Goal: Information Seeking & Learning: Learn about a topic

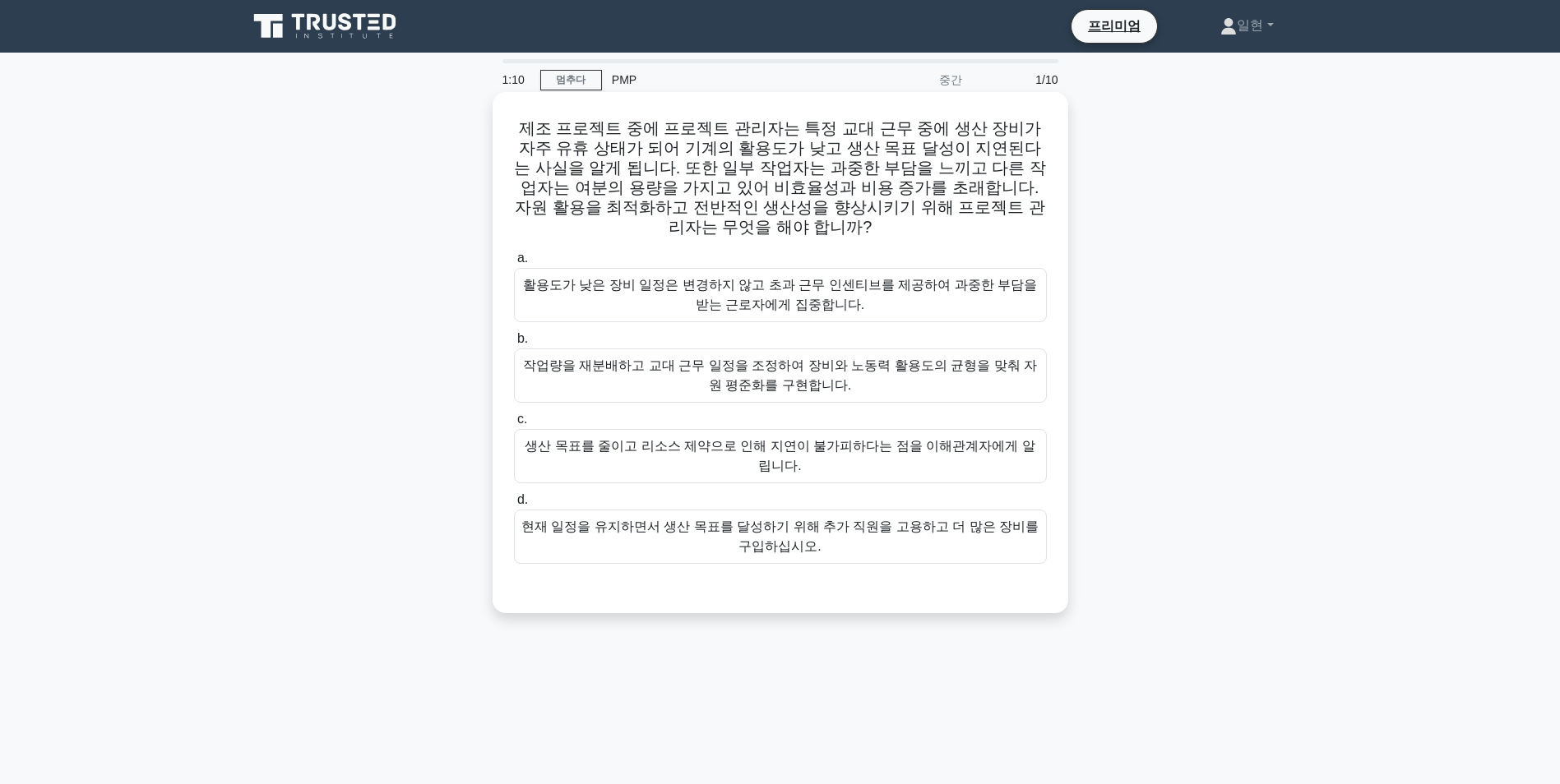
click at [749, 368] on div "작업량을 재분배하고 교대 근무 일정을 조정하여 장비와 노동력 활용도의 균형을 맞춰 자원 평준화를 구현합니다." at bounding box center [780, 375] width 532 height 54
click at [514, 344] on input "b. 작업량을 재분배하고 교대 근무 일정을 조정하여 장비와 노동력 활용도의 균형을 맞춰 자원 평준화를 구현합니다." at bounding box center [514, 339] width 0 height 11
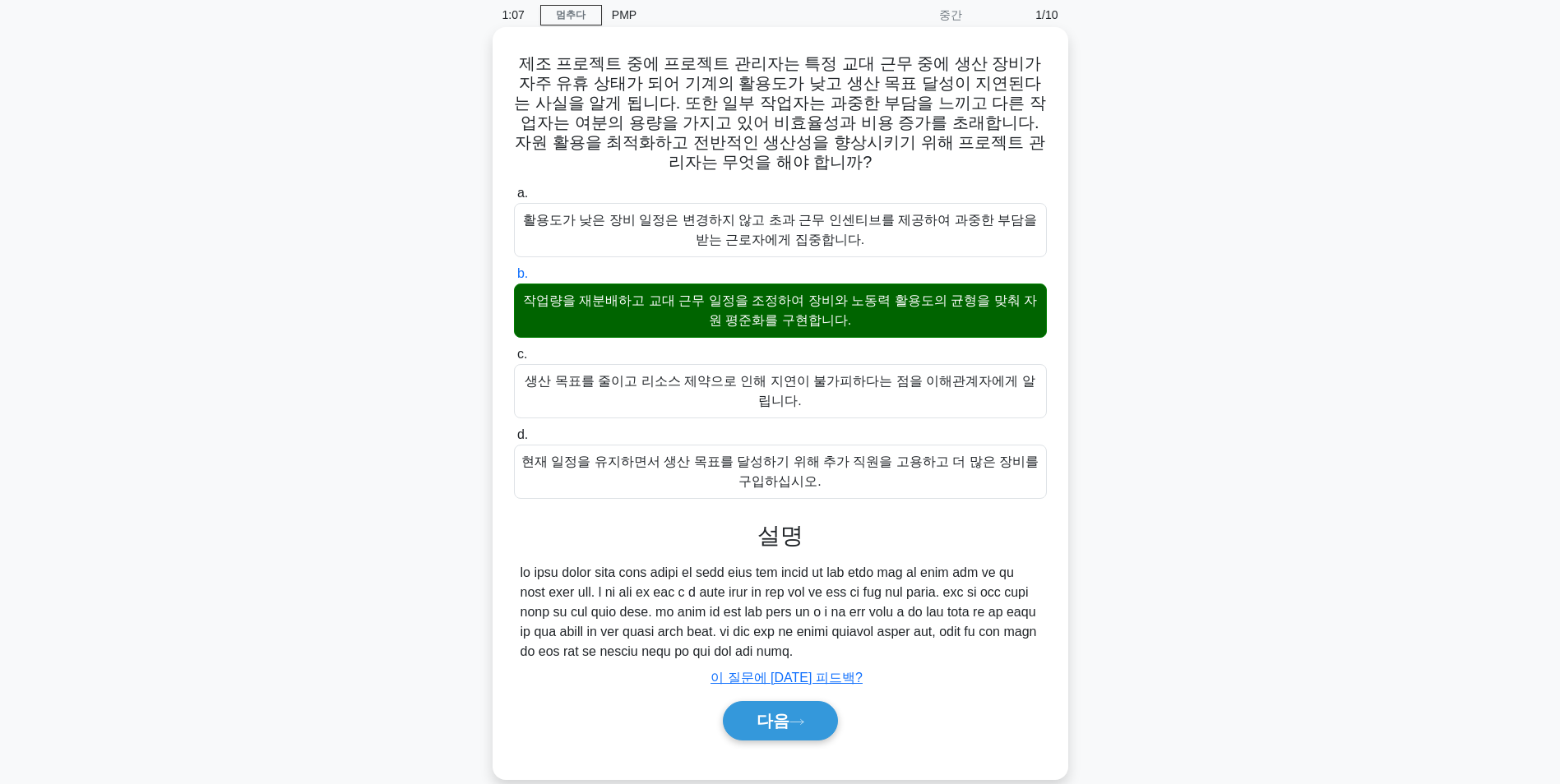
scroll to position [132, 0]
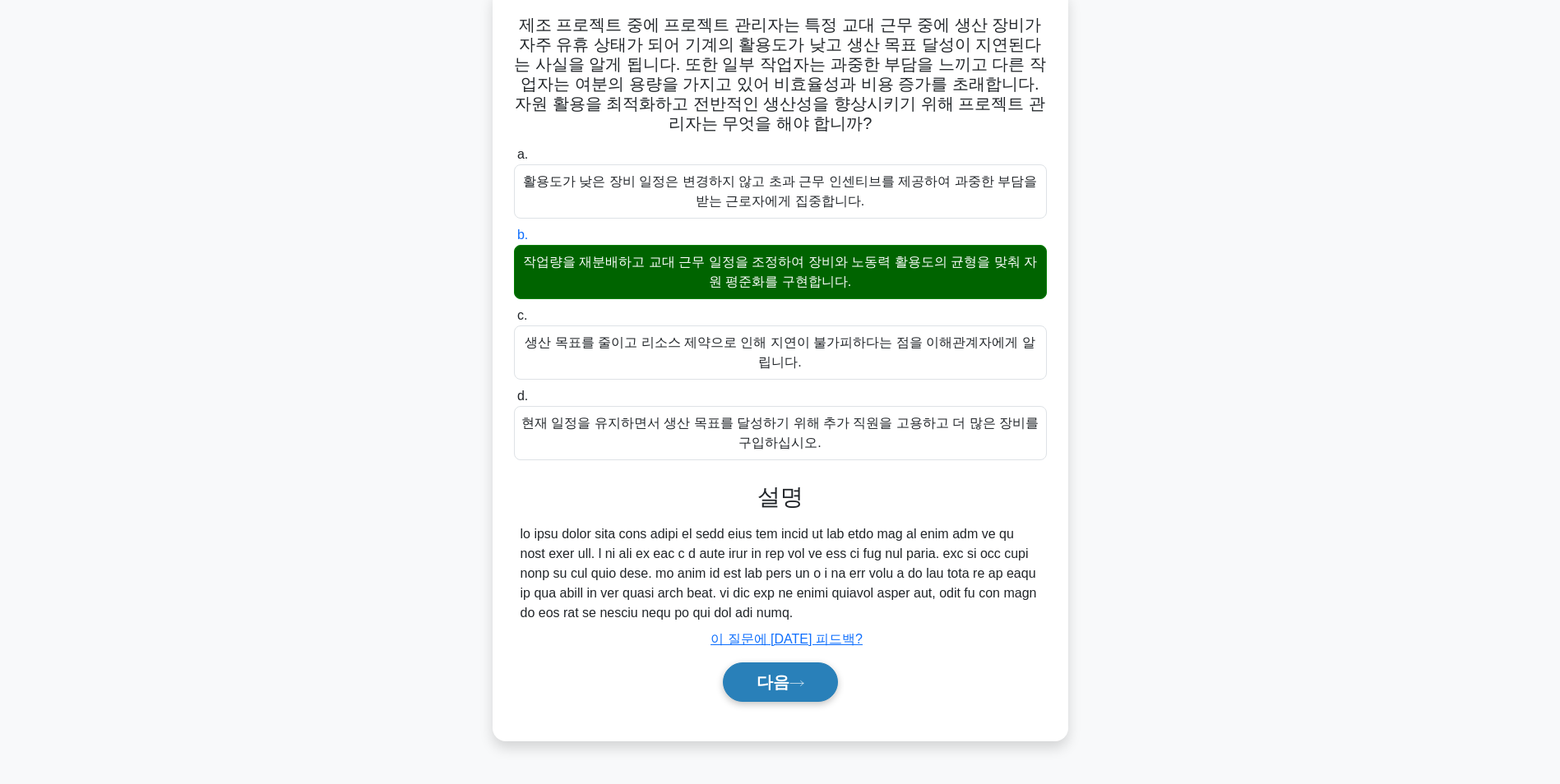
click at [817, 699] on button "다음" at bounding box center [780, 682] width 115 height 40
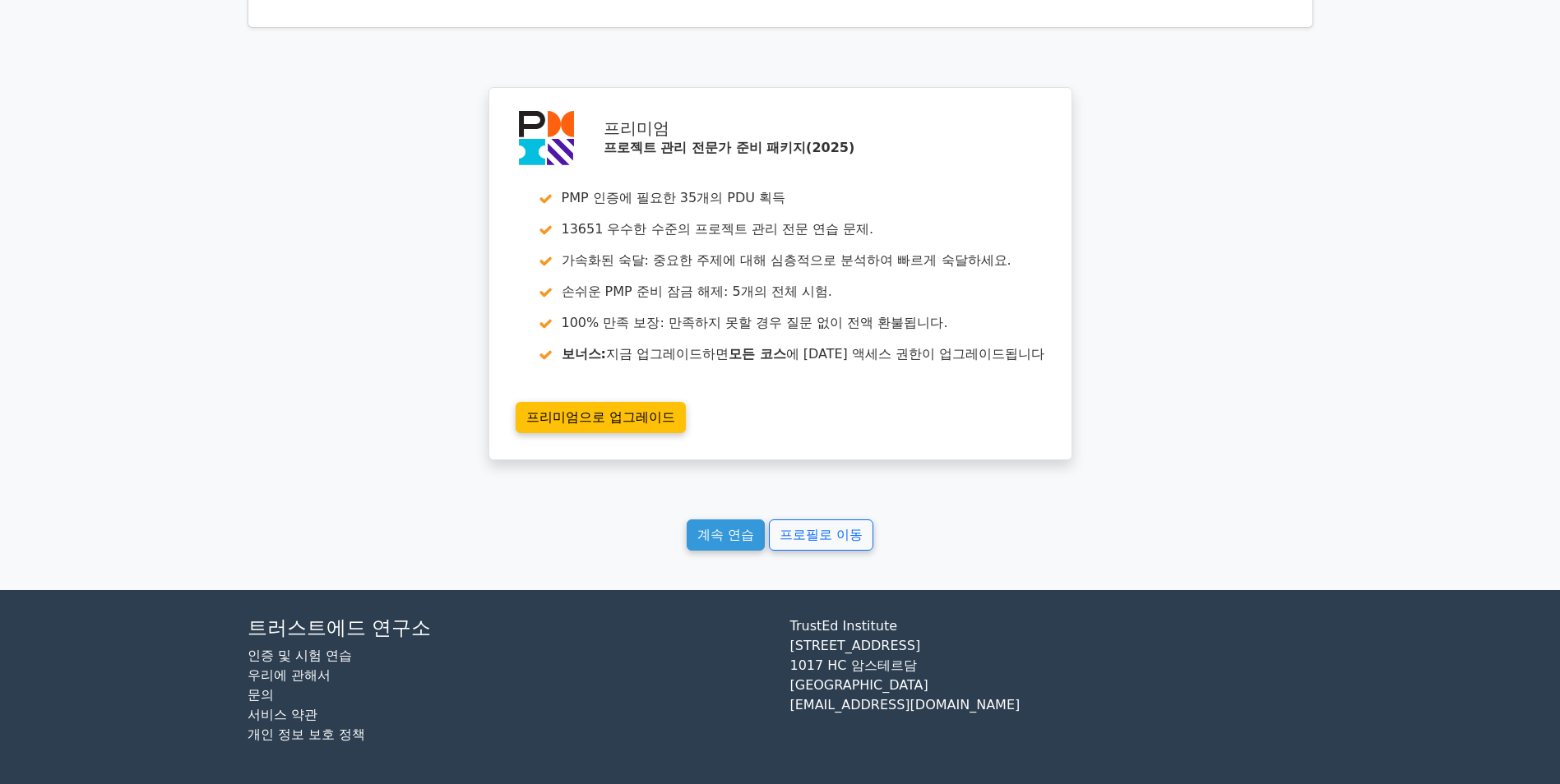
scroll to position [2096, 0]
click at [723, 540] on link "계속 연습" at bounding box center [725, 535] width 78 height 31
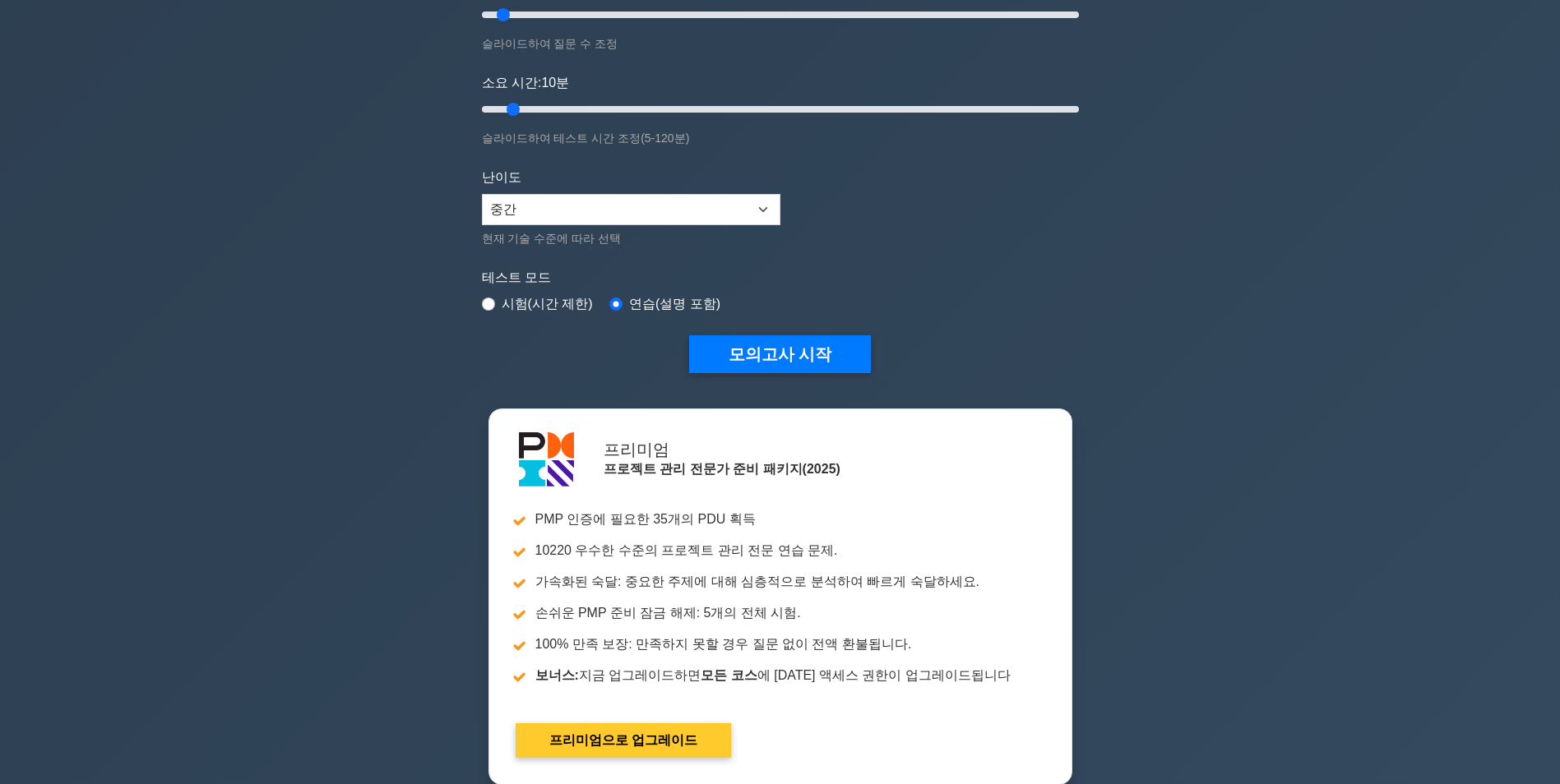
scroll to position [164, 0]
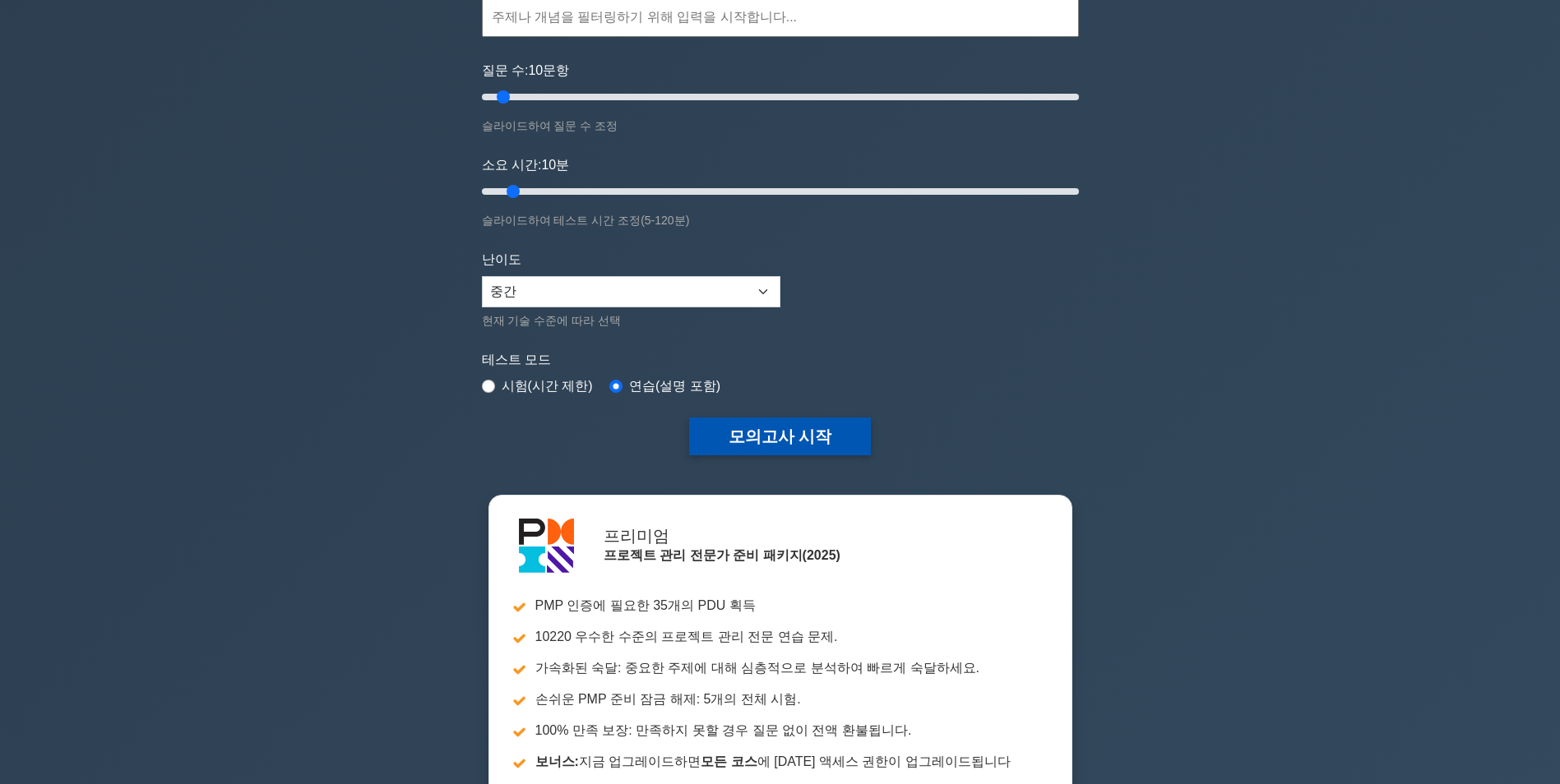
click at [793, 446] on button "모의고사 시작" at bounding box center [780, 436] width 183 height 38
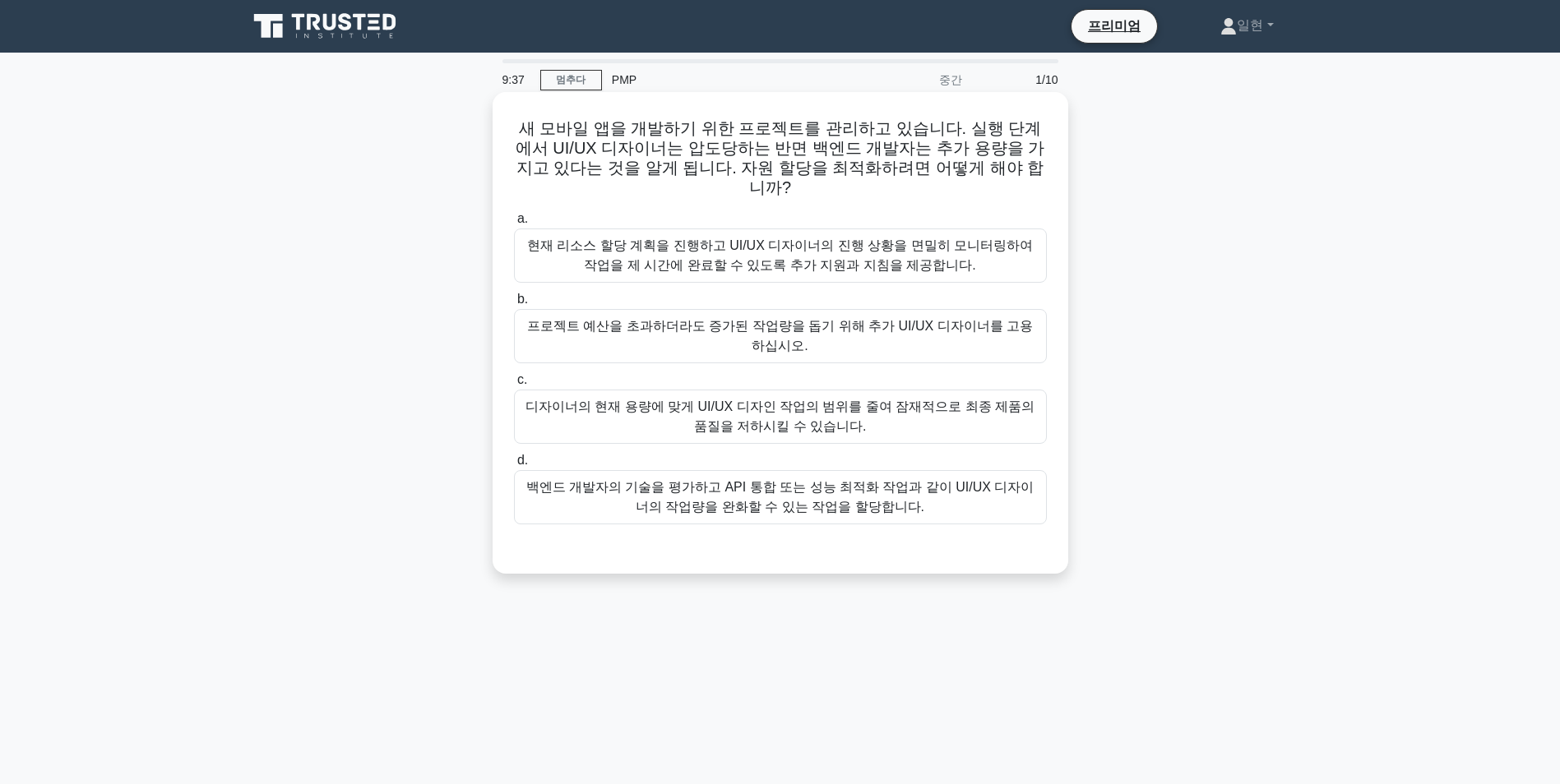
click at [836, 488] on div "백엔드 개발자의 기술을 평가하고 API 통합 또는 성능 최적화 작업과 같이 UI/UX 디자이너의 작업량을 완화할 수 있는 작업을 할당합니다." at bounding box center [780, 497] width 532 height 54
click at [514, 466] on input "d. 백엔드 개발자의 기술을 평가하고 API 통합 또는 성능 최적화 작업과 같이 UI/UX 디자이너의 작업량을 완화할 수 있는 작업을 할당합니…" at bounding box center [514, 461] width 0 height 11
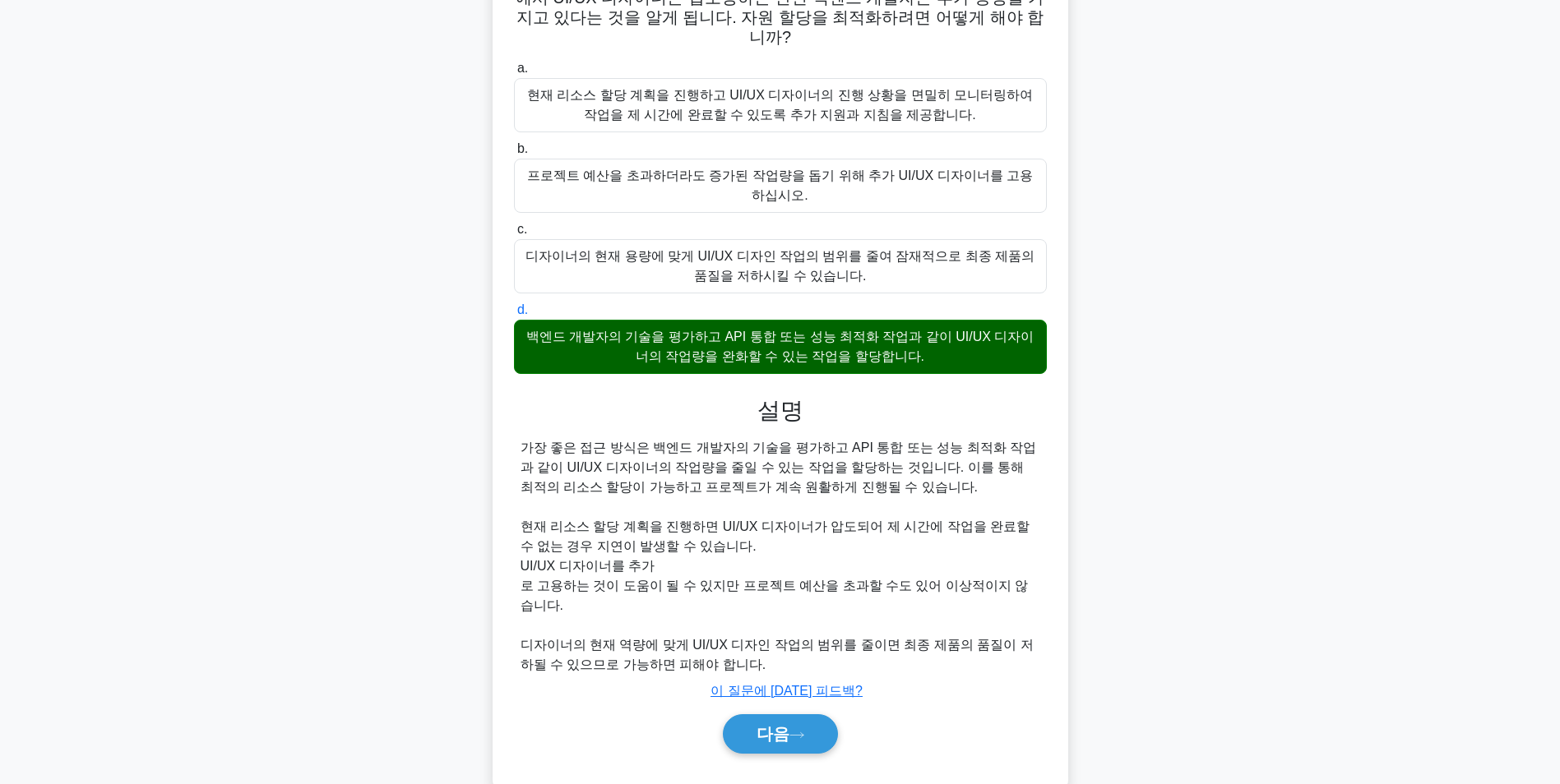
scroll to position [151, 0]
click at [790, 730] on icon at bounding box center [797, 734] width 15 height 9
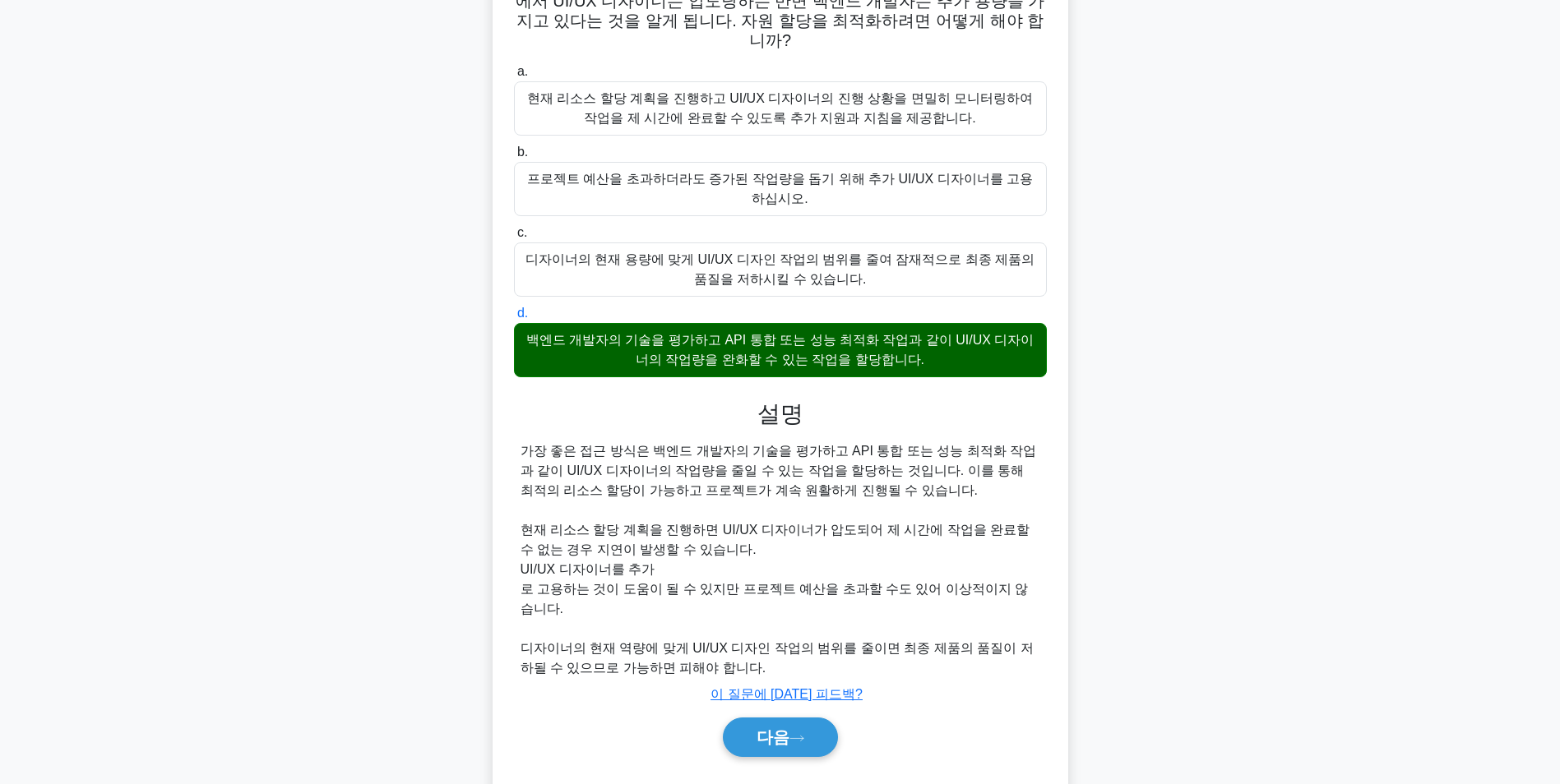
scroll to position [103, 0]
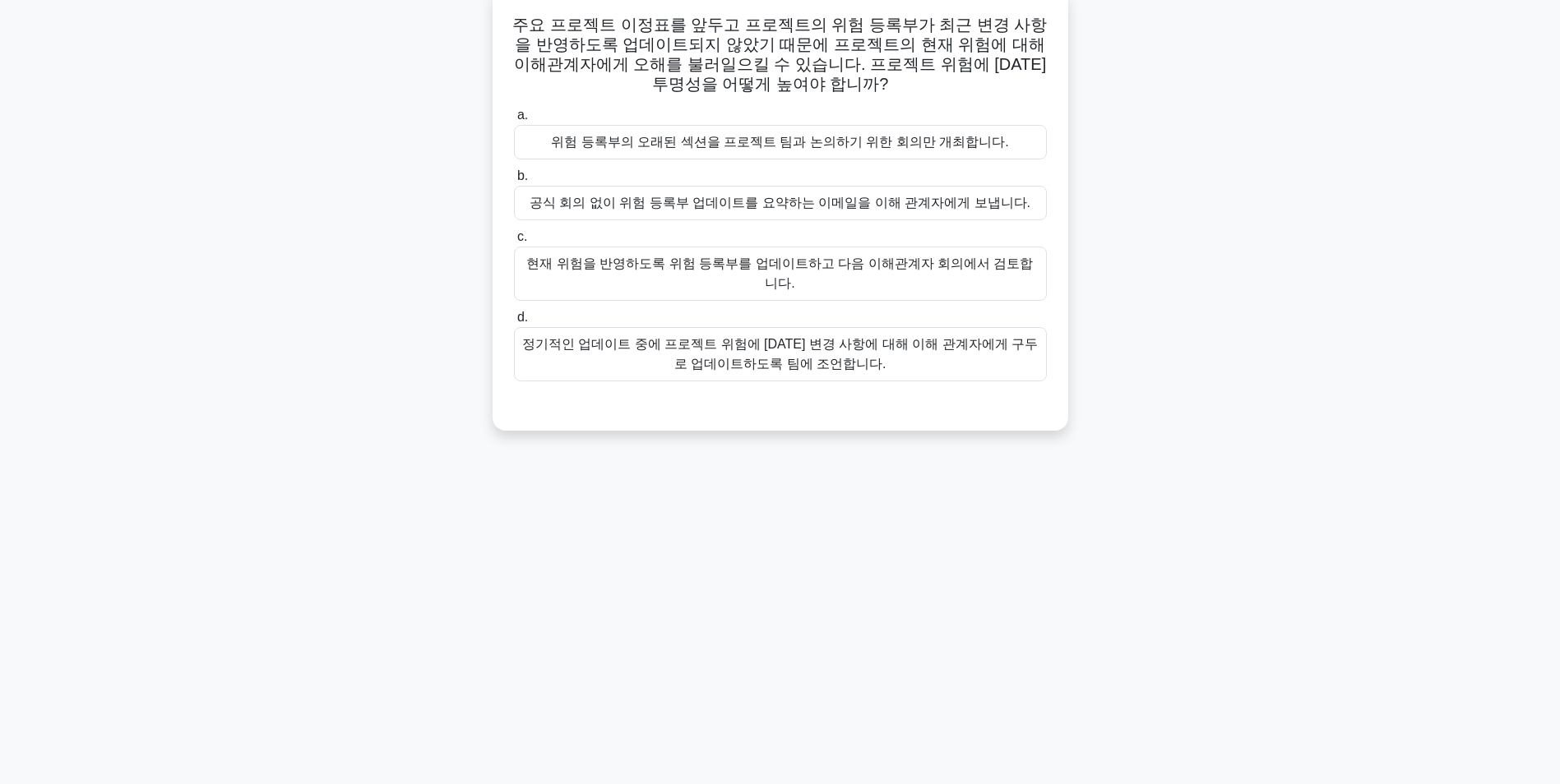
click at [757, 267] on div "현재 위험을 반영하도록 위험 등록부를 업데이트하고 다음 이해관계자 회의에서 검토합니다." at bounding box center [780, 273] width 532 height 54
click at [514, 243] on input "c. 현재 위험을 반영하도록 위험 등록부를 업데이트하고 다음 이해관계자 회의에서 검토합니다." at bounding box center [514, 237] width 0 height 11
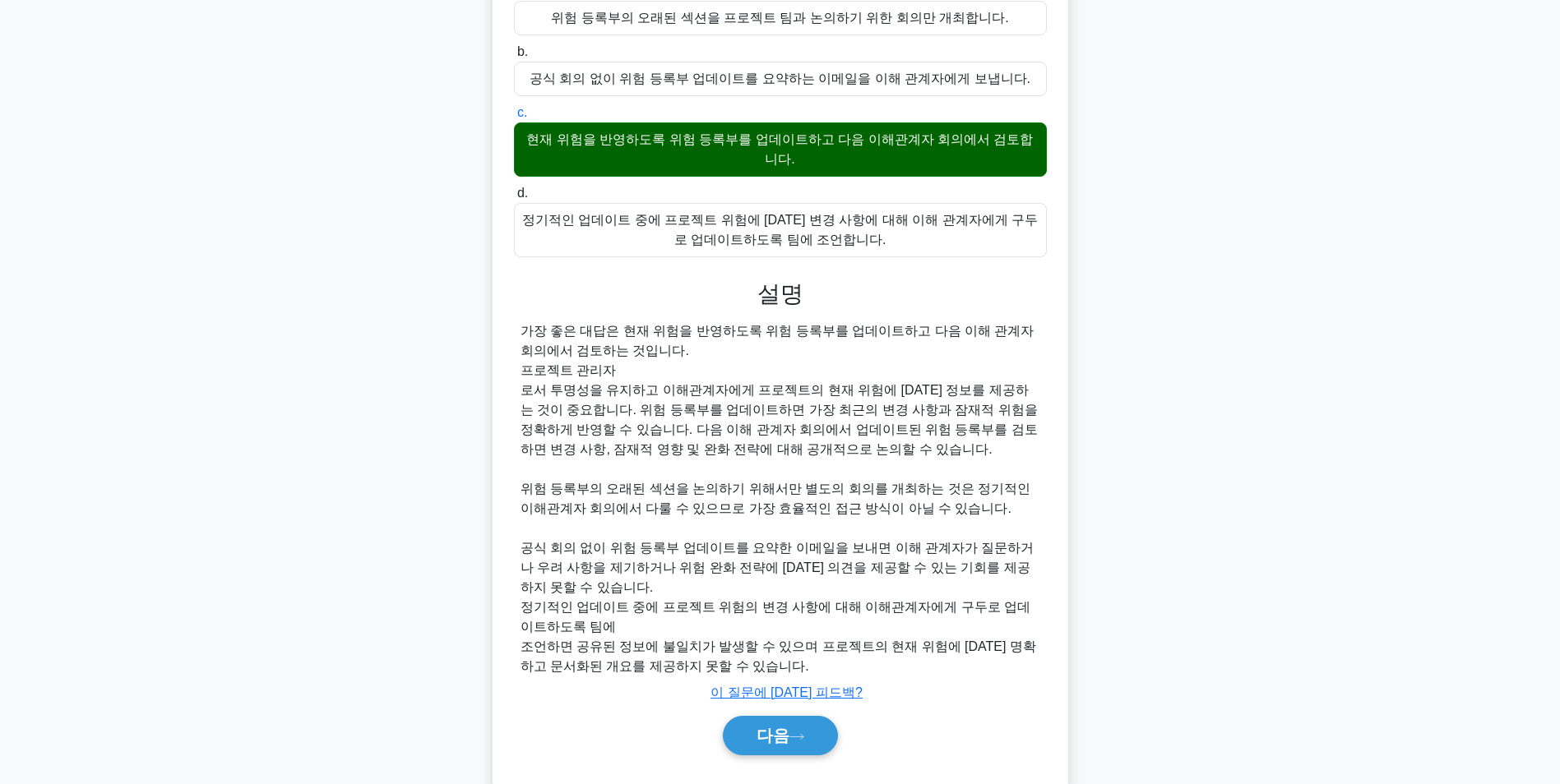
scroll to position [250, 0]
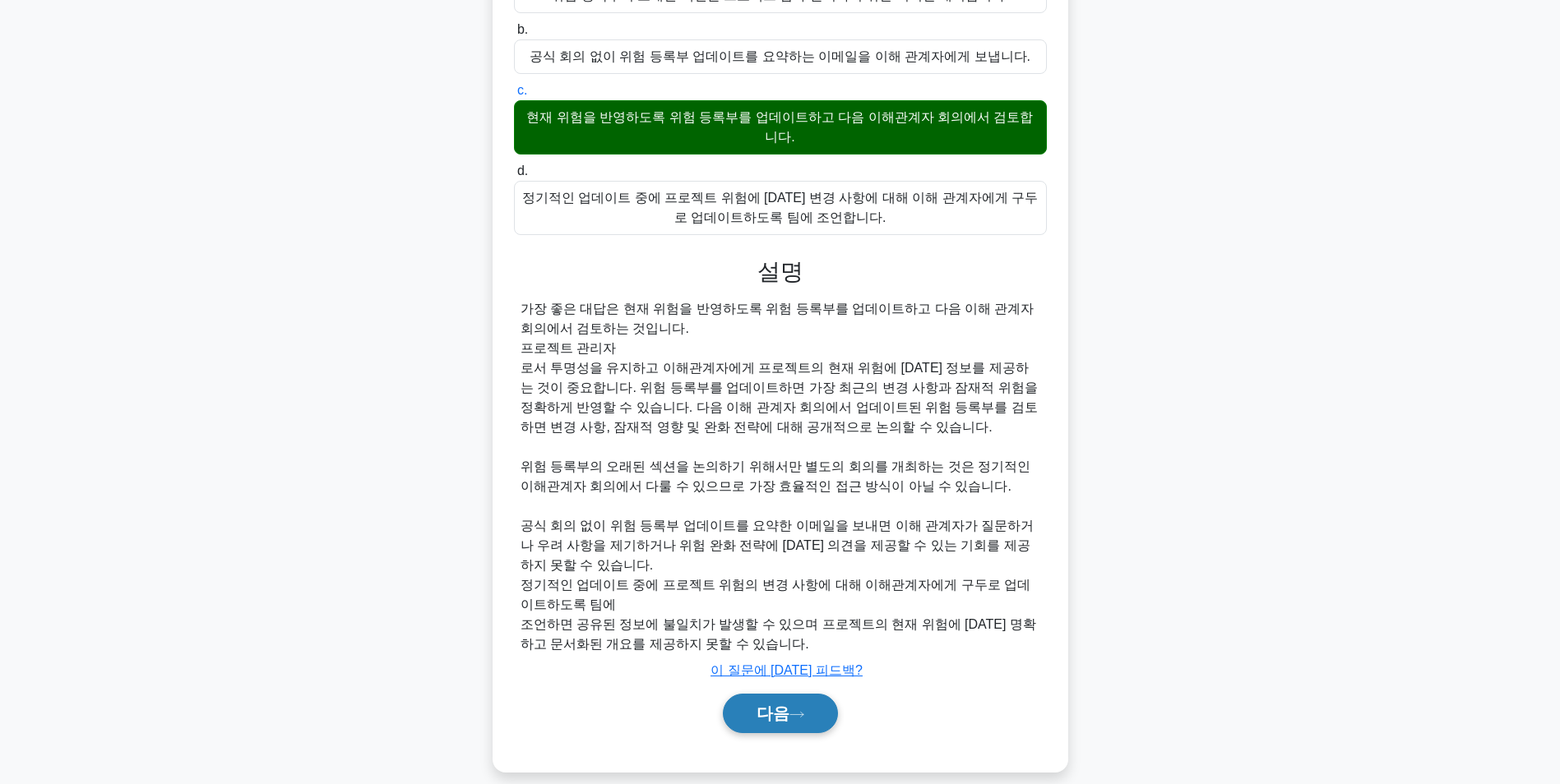
click at [822, 694] on button "다음" at bounding box center [780, 713] width 115 height 40
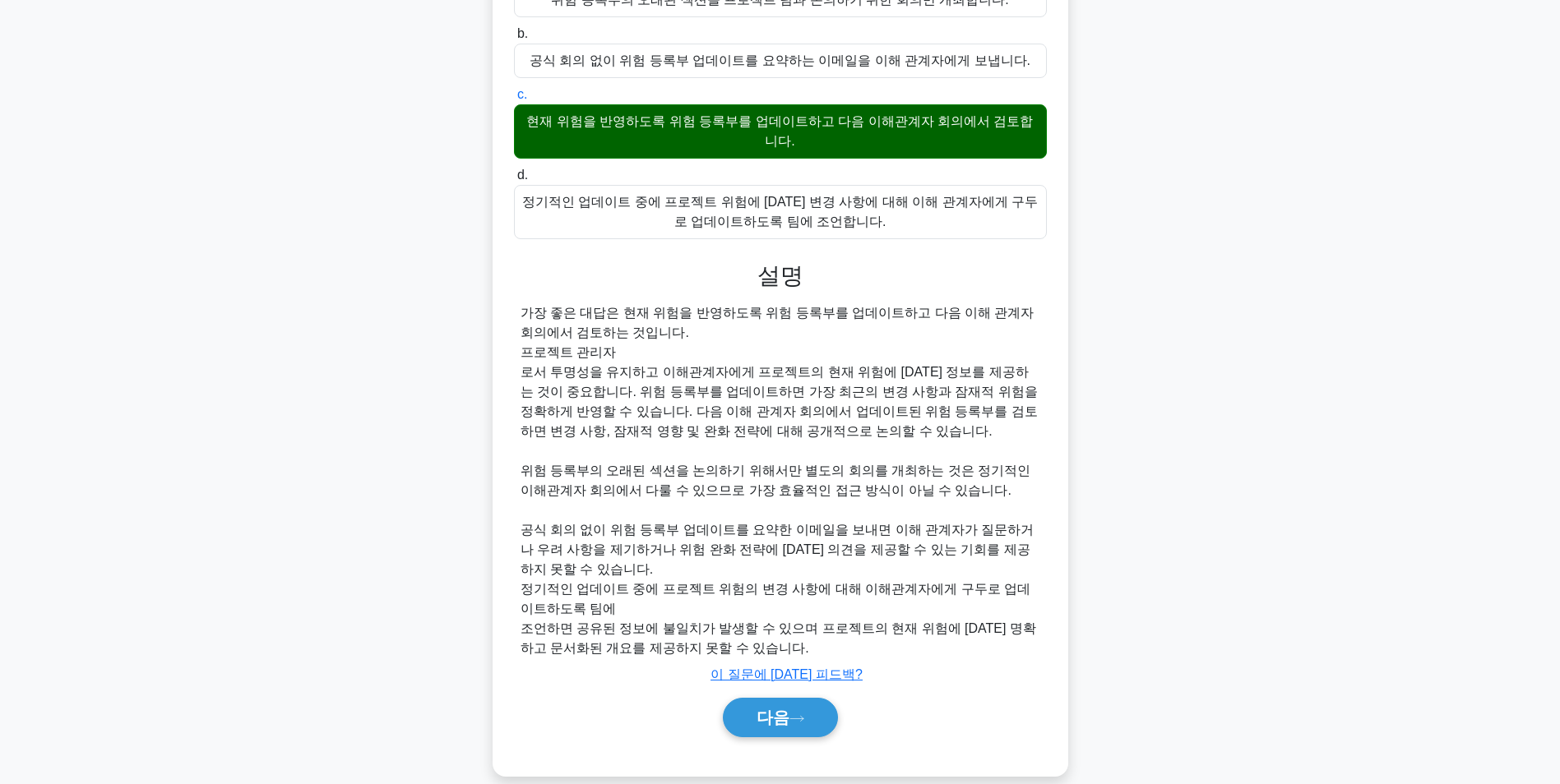
scroll to position [103, 0]
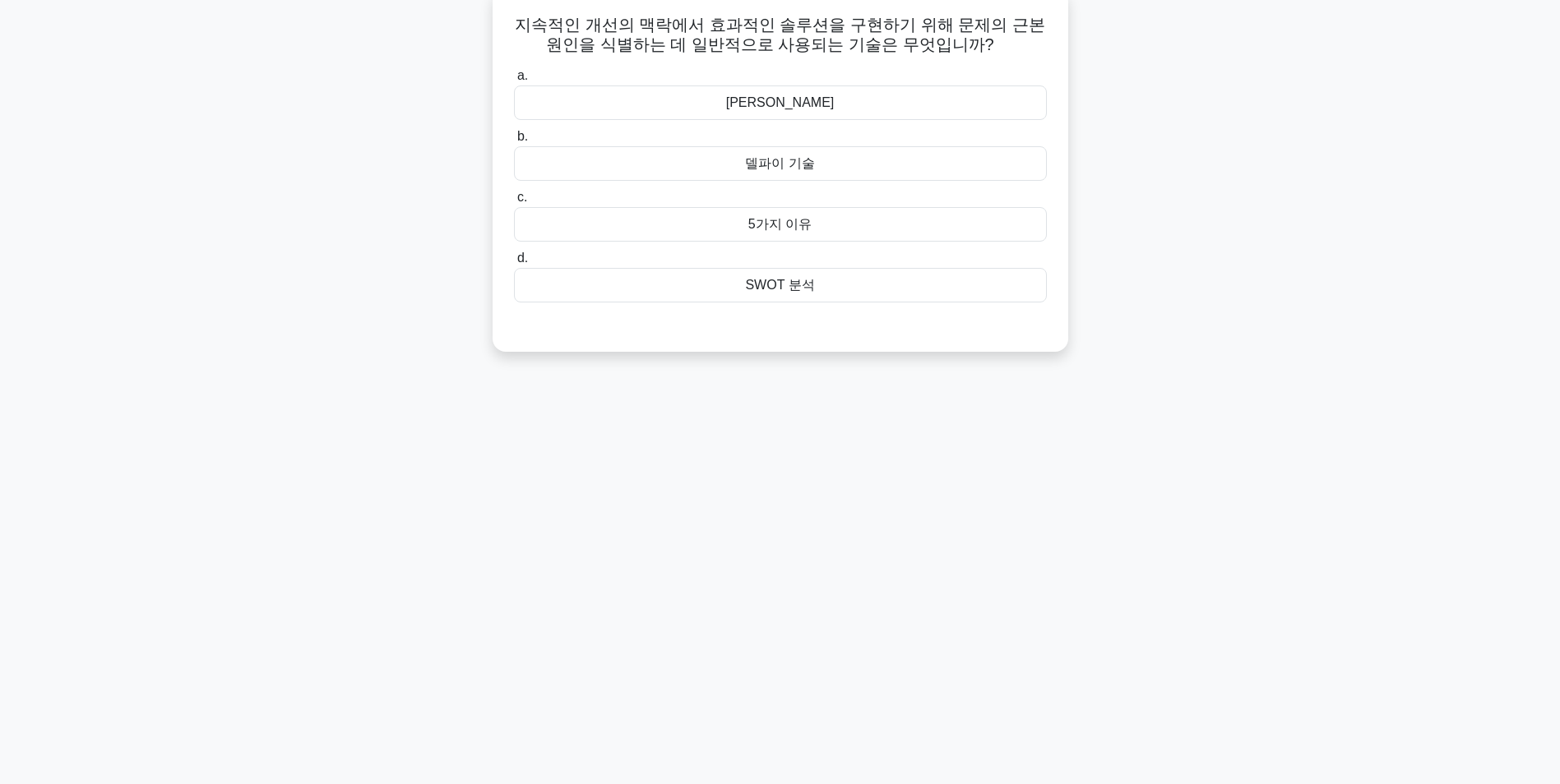
click at [787, 283] on div "SWOT 분석" at bounding box center [780, 285] width 532 height 34
click at [514, 264] on input "d. SWOT 분석" at bounding box center [514, 258] width 0 height 11
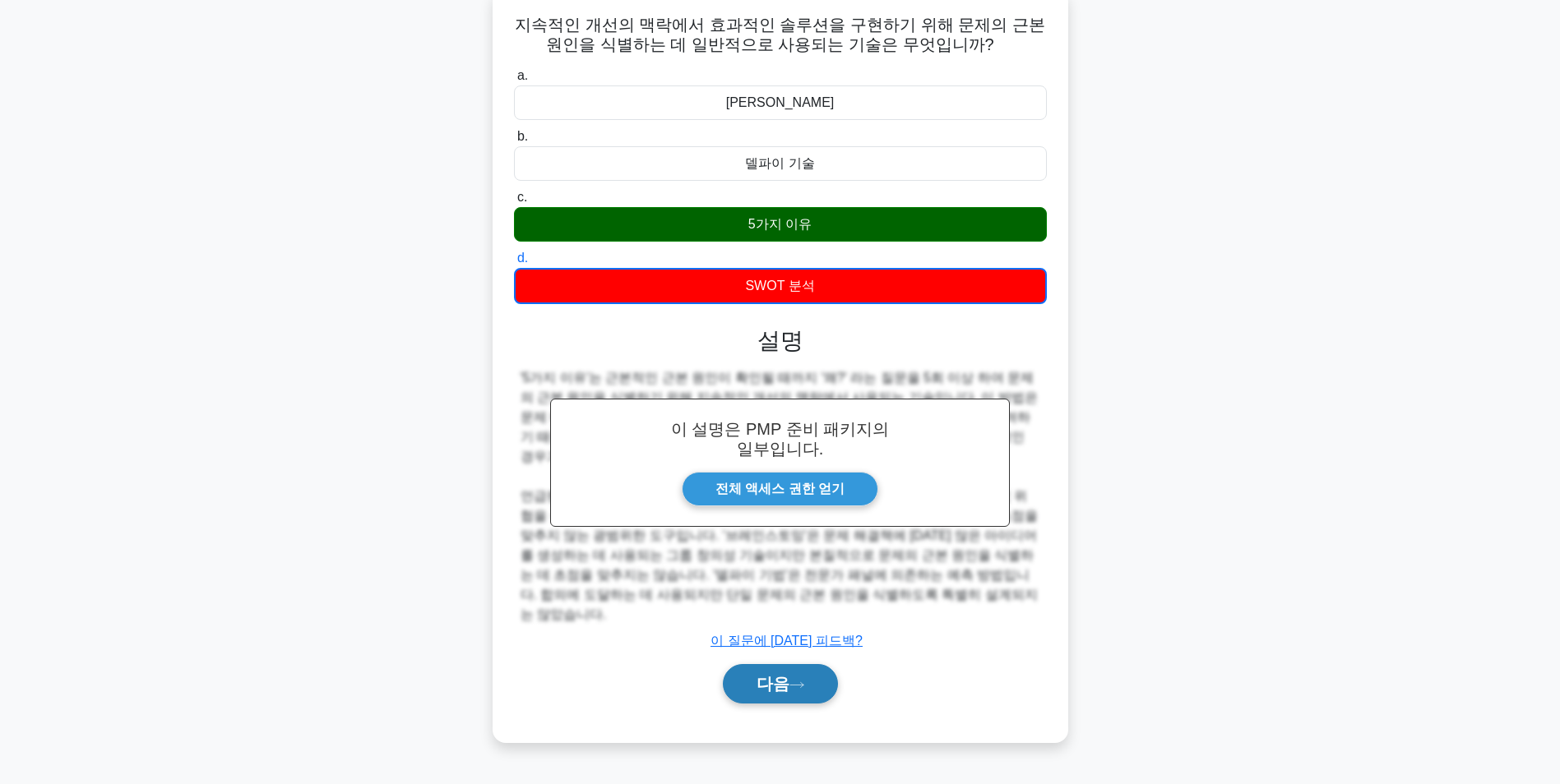
click at [792, 681] on icon at bounding box center [797, 685] width 15 height 9
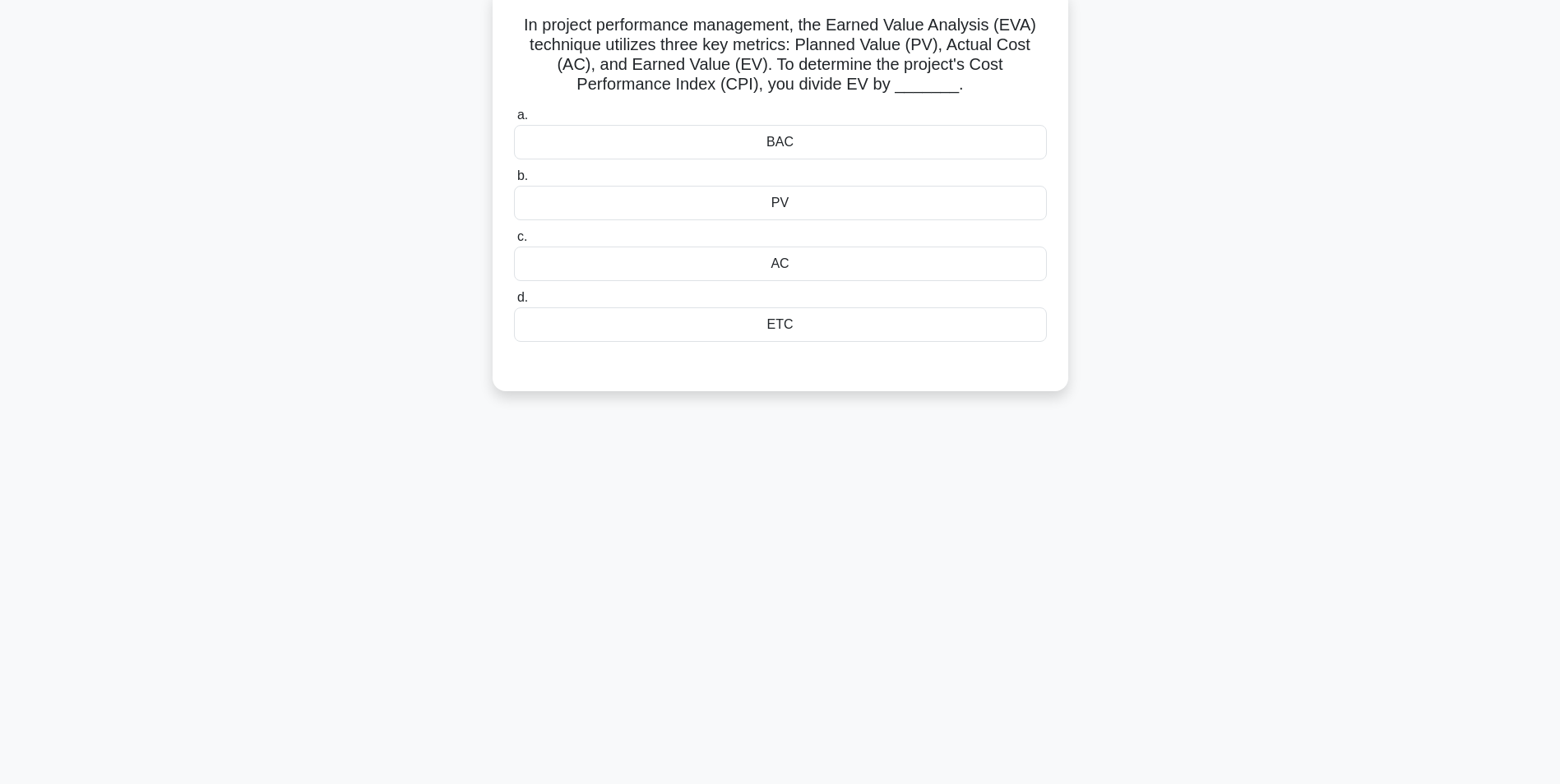
click at [782, 205] on div "PV" at bounding box center [780, 202] width 532 height 34
click at [514, 182] on input "b. PV" at bounding box center [514, 176] width 0 height 11
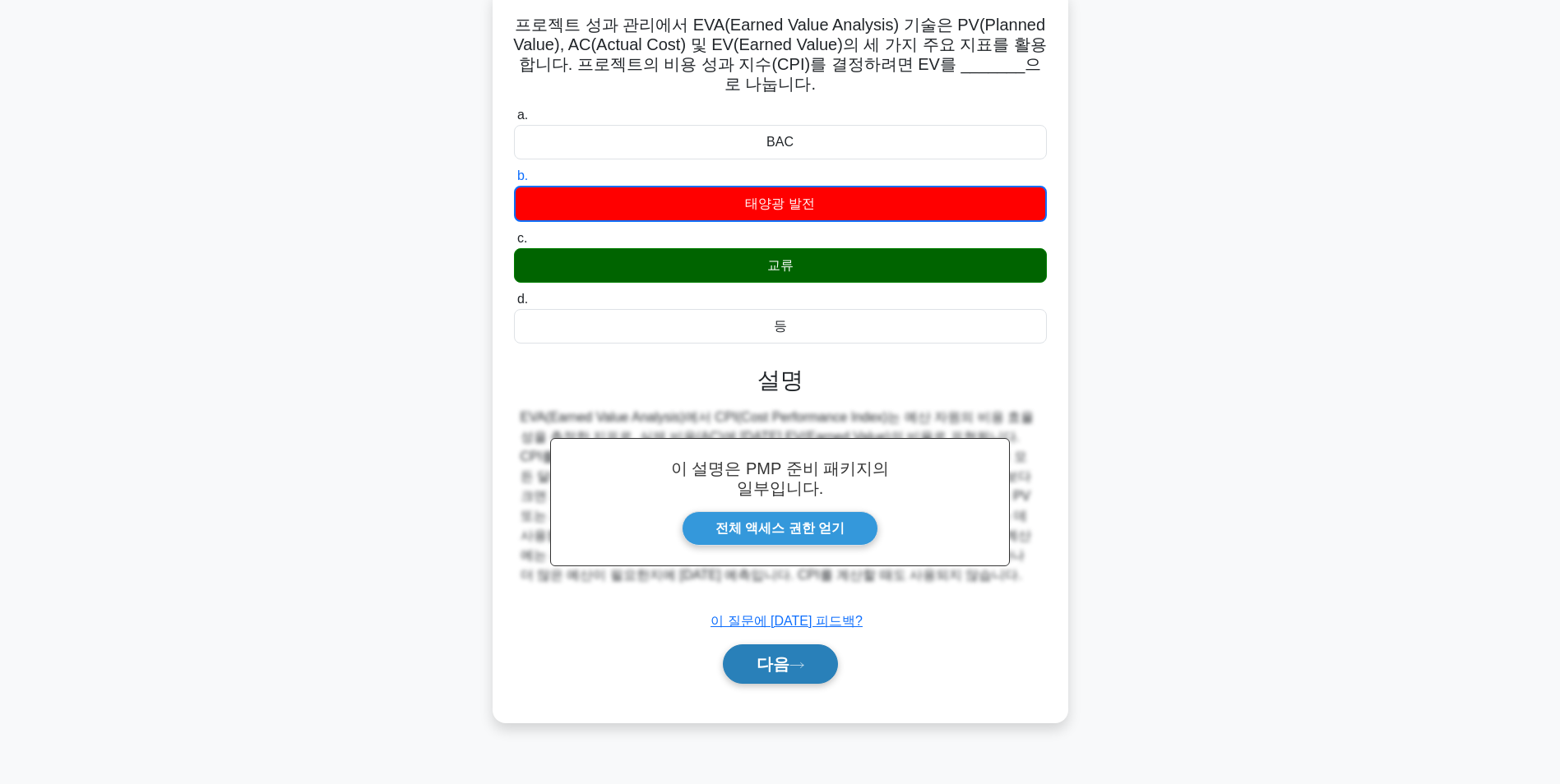
click at [771, 663] on font "다음" at bounding box center [773, 664] width 33 height 18
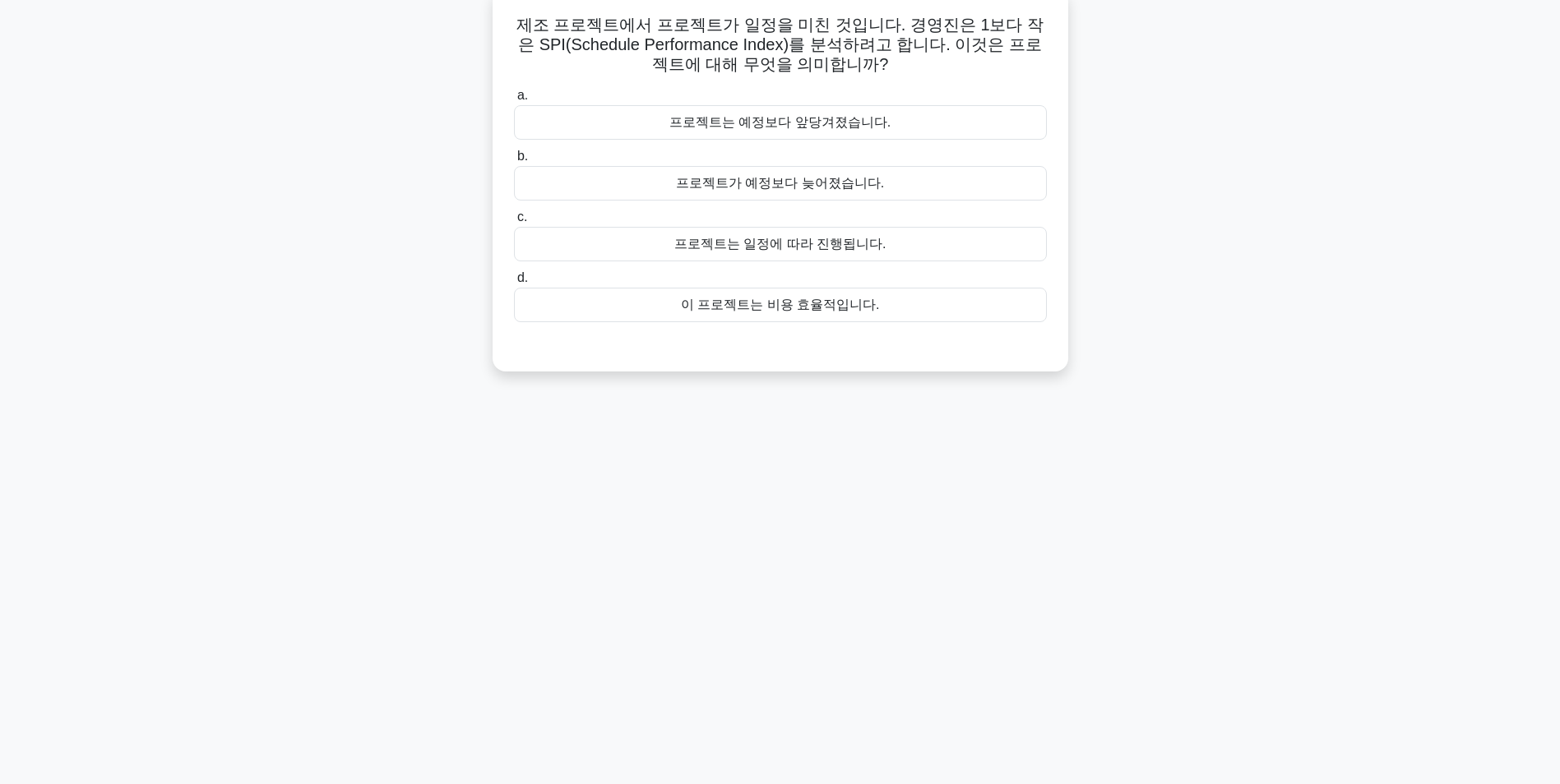
click at [804, 127] on div "프로젝트는 예정보다 앞당겨졌습니다." at bounding box center [780, 122] width 532 height 34
click at [514, 101] on input "a. 프로젝트는 예정보다 앞당겨졌습니다." at bounding box center [514, 96] width 0 height 11
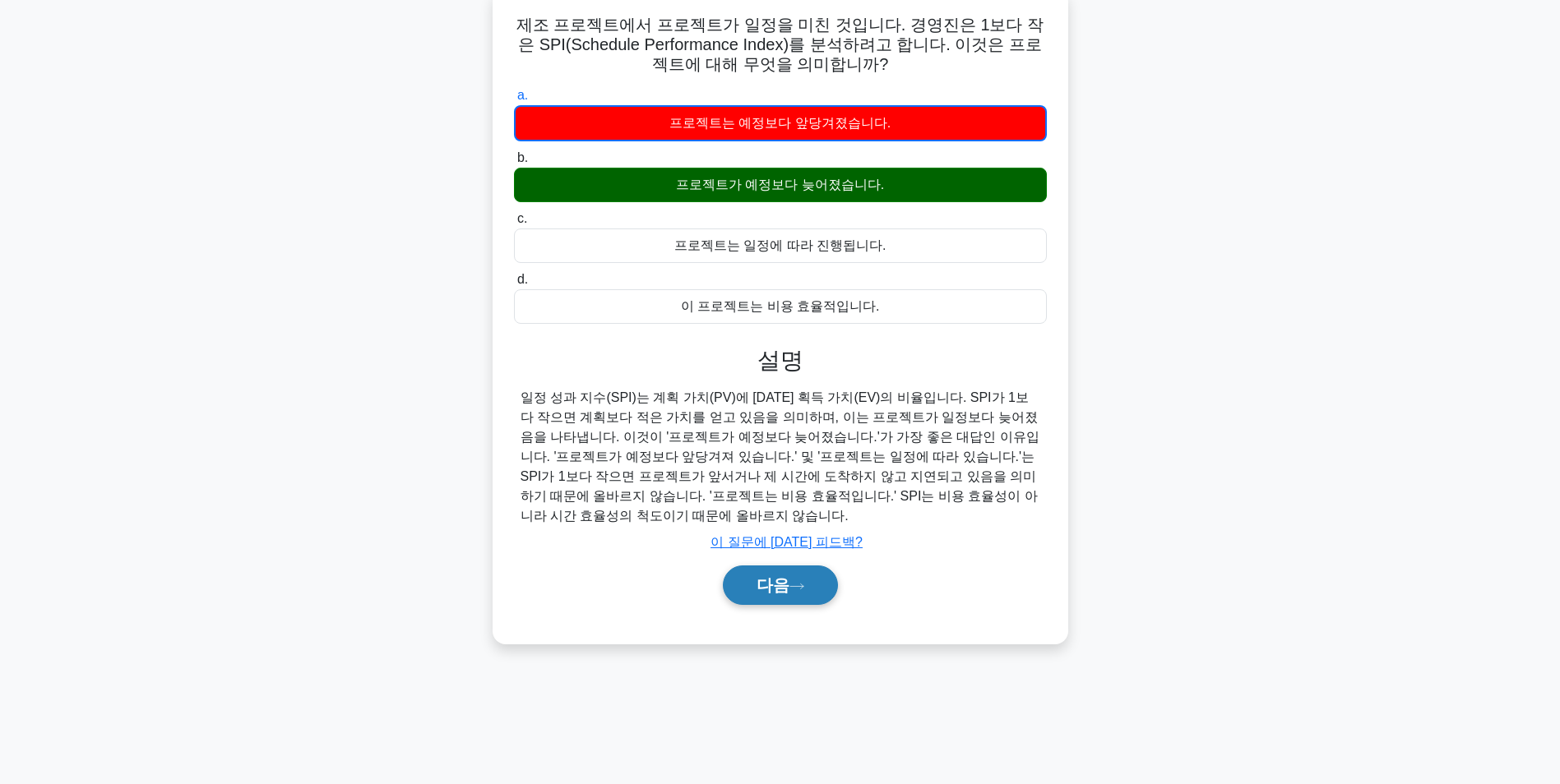
click at [764, 590] on font "다음" at bounding box center [773, 586] width 33 height 18
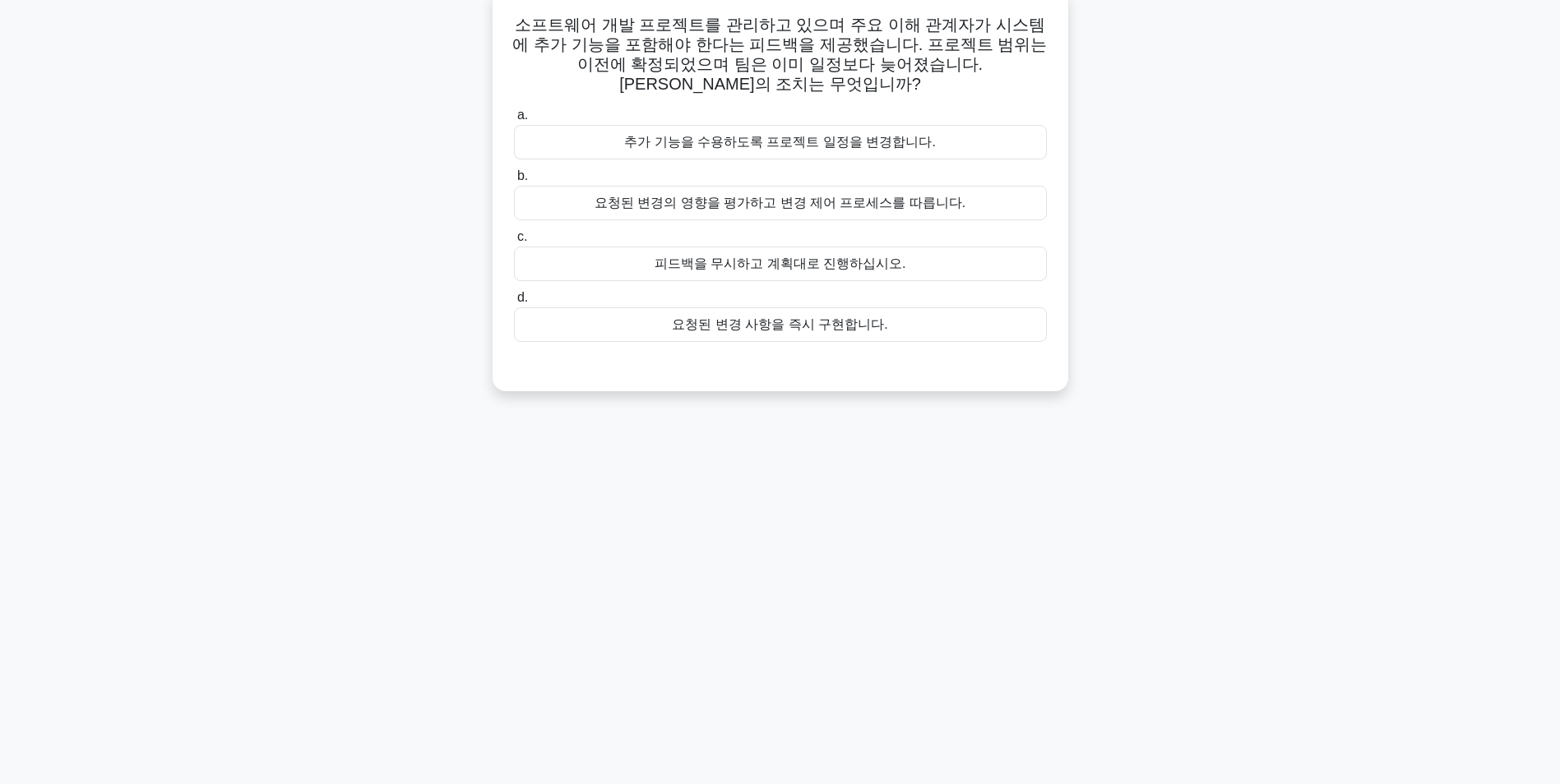
click at [658, 185] on div "요청된 변경의 영향을 평가하고 변경 제어 프로세스를 따릅니다." at bounding box center [780, 202] width 532 height 34
click at [514, 182] on input "b. 요청된 변경의 영향을 평가하고 변경 제어 프로세스를 따릅니다." at bounding box center [514, 176] width 0 height 11
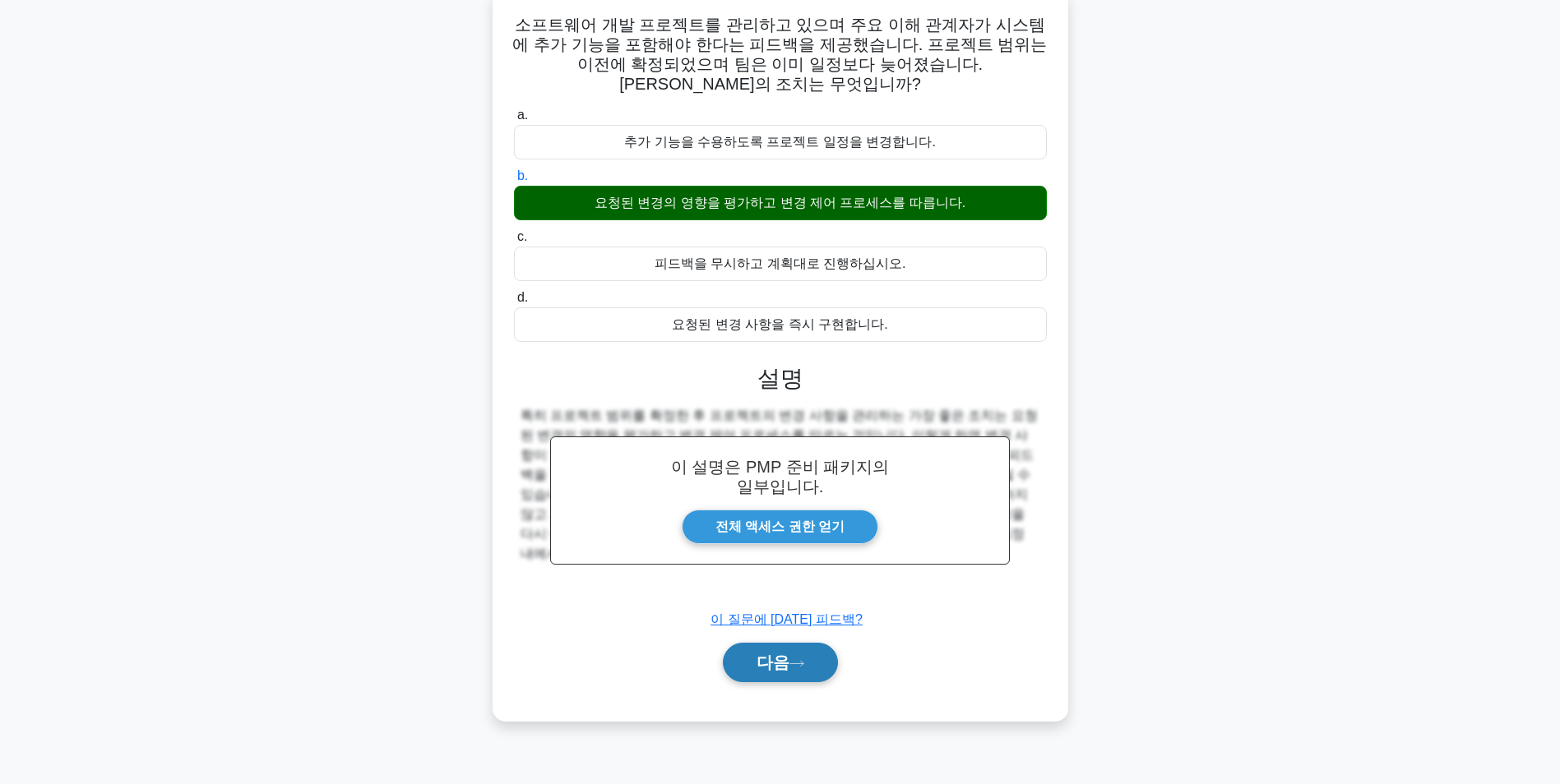
click at [767, 653] on font "다음" at bounding box center [773, 662] width 33 height 18
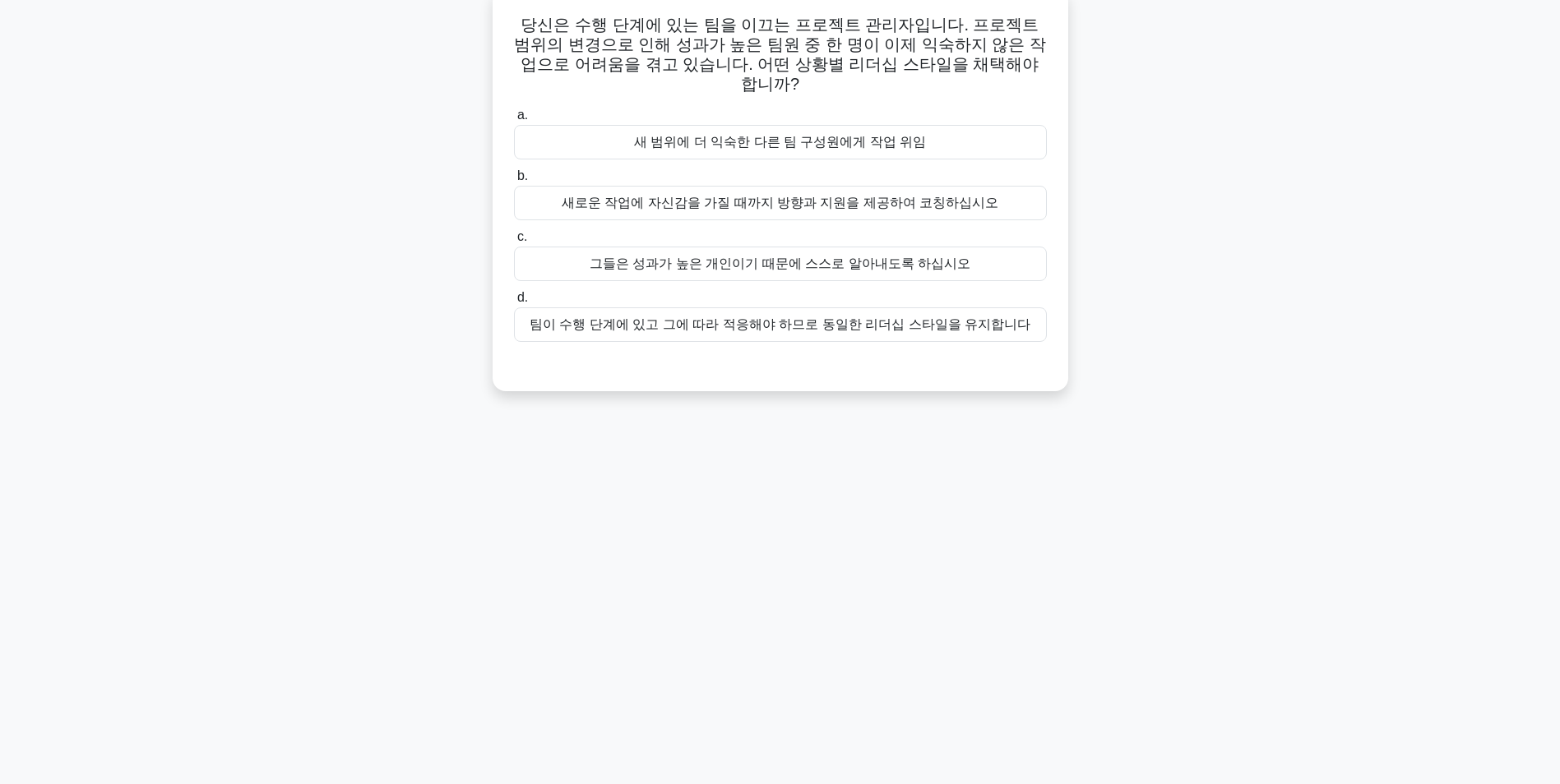
click at [676, 185] on div "새로운 작업에 자신감을 가질 때까지 방향과 지원을 제공하여 코칭하십시오" at bounding box center [780, 202] width 532 height 34
click at [514, 182] on input "b. 새로운 작업에 자신감을 가질 때까지 방향과 지원을 제공하여 코칭하십시오" at bounding box center [514, 176] width 0 height 11
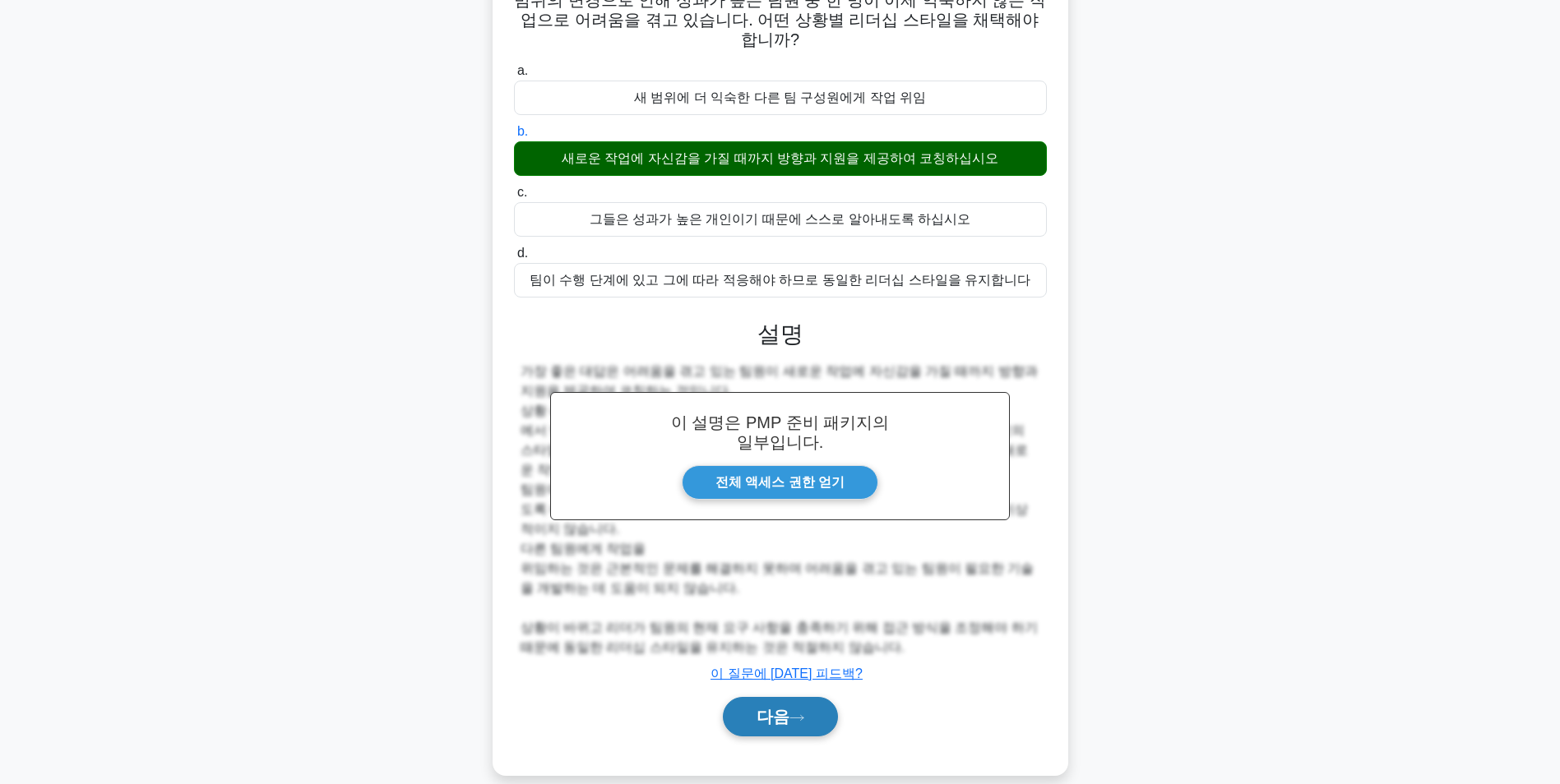
scroll to position [151, 0]
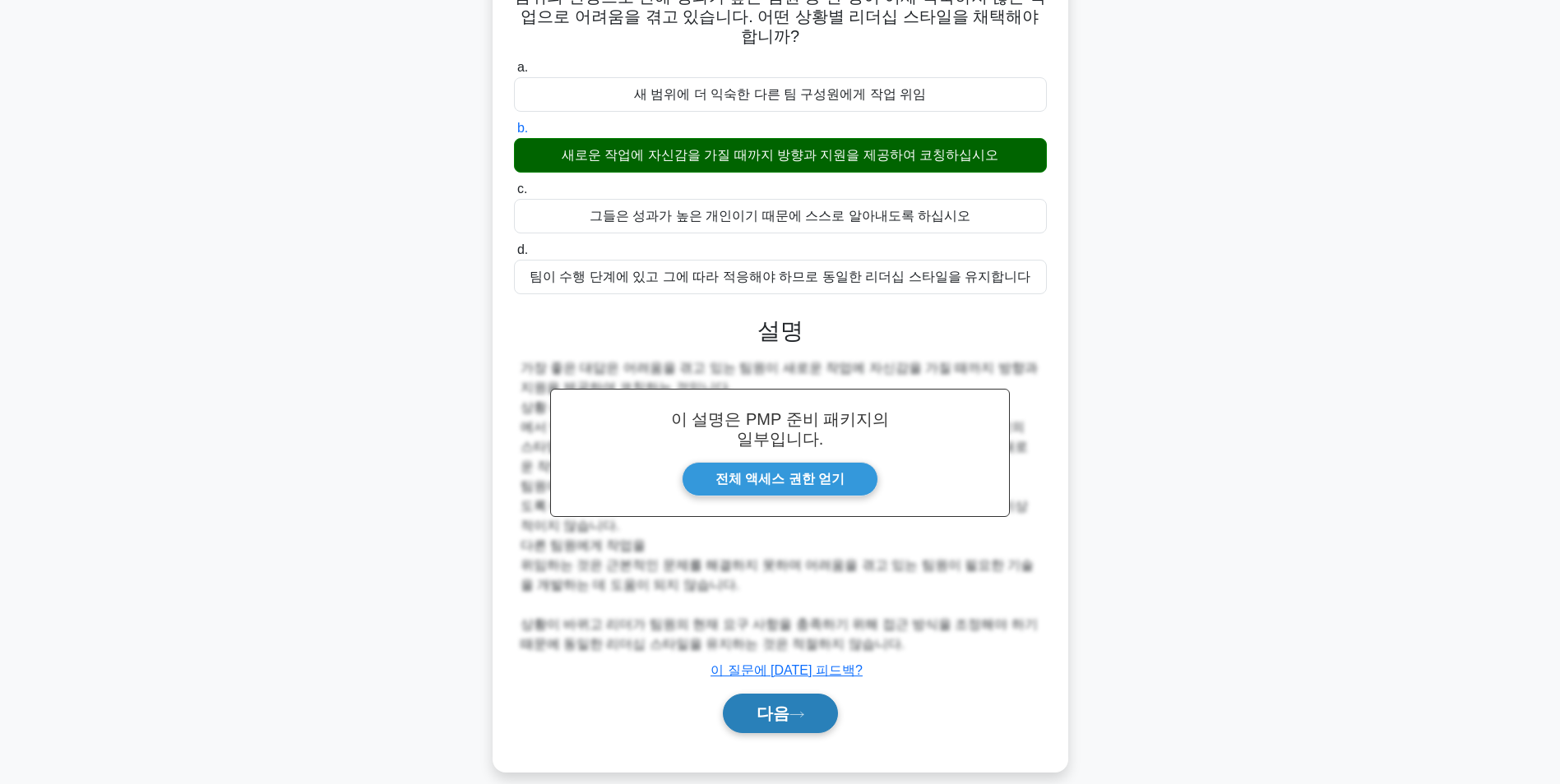
click at [798, 710] on icon at bounding box center [797, 715] width 15 height 9
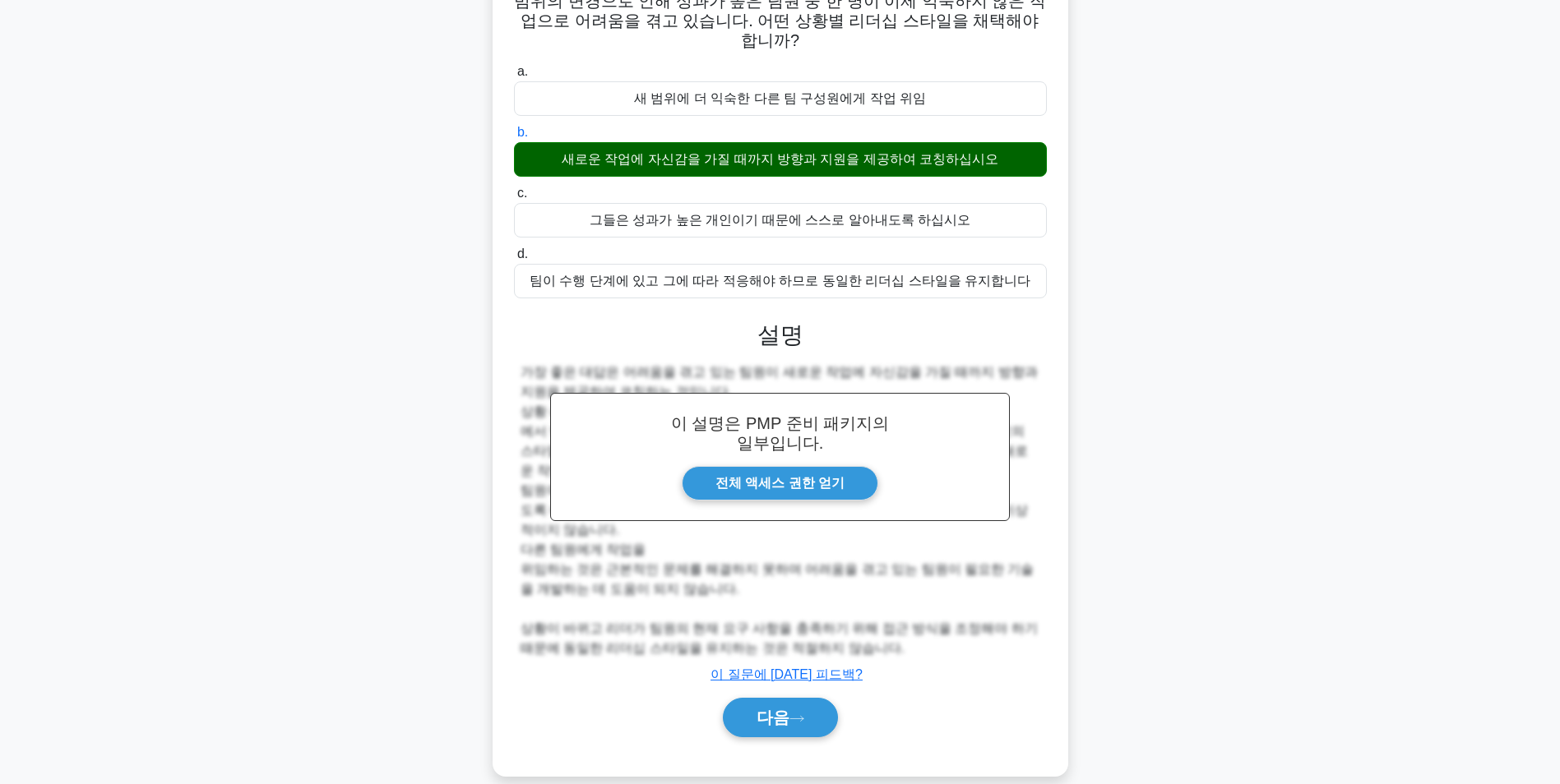
scroll to position [103, 0]
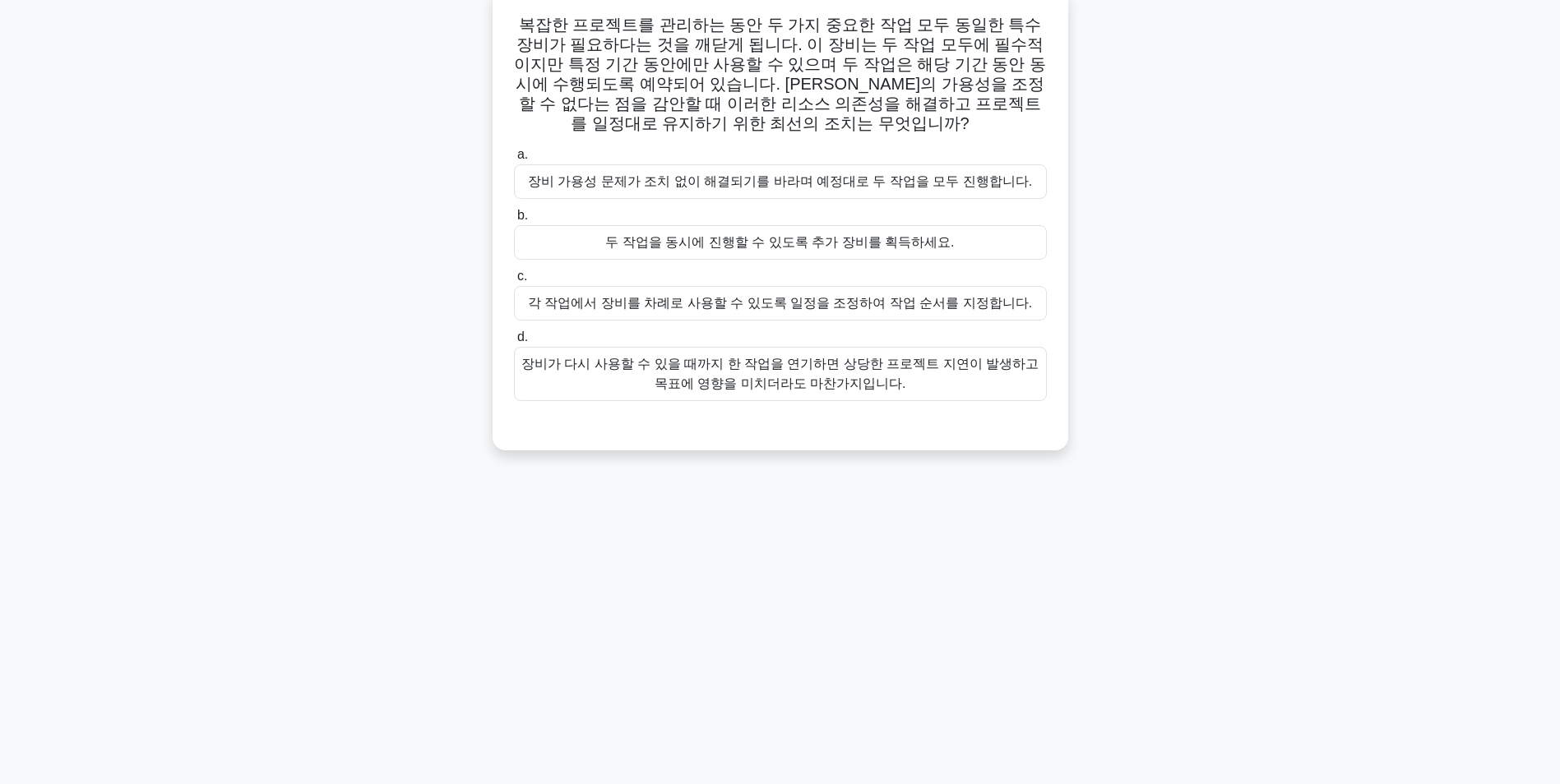
click at [867, 313] on div "각 작업에서 장비를 차례로 사용할 수 있도록 일정을 조정하여 작업 순서를 지정합니다." at bounding box center [780, 303] width 532 height 34
click at [514, 282] on input "c. 각 작업에서 장비를 차례로 사용할 수 있도록 일정을 조정하여 작업 순서를 지정합니다." at bounding box center [514, 277] width 0 height 11
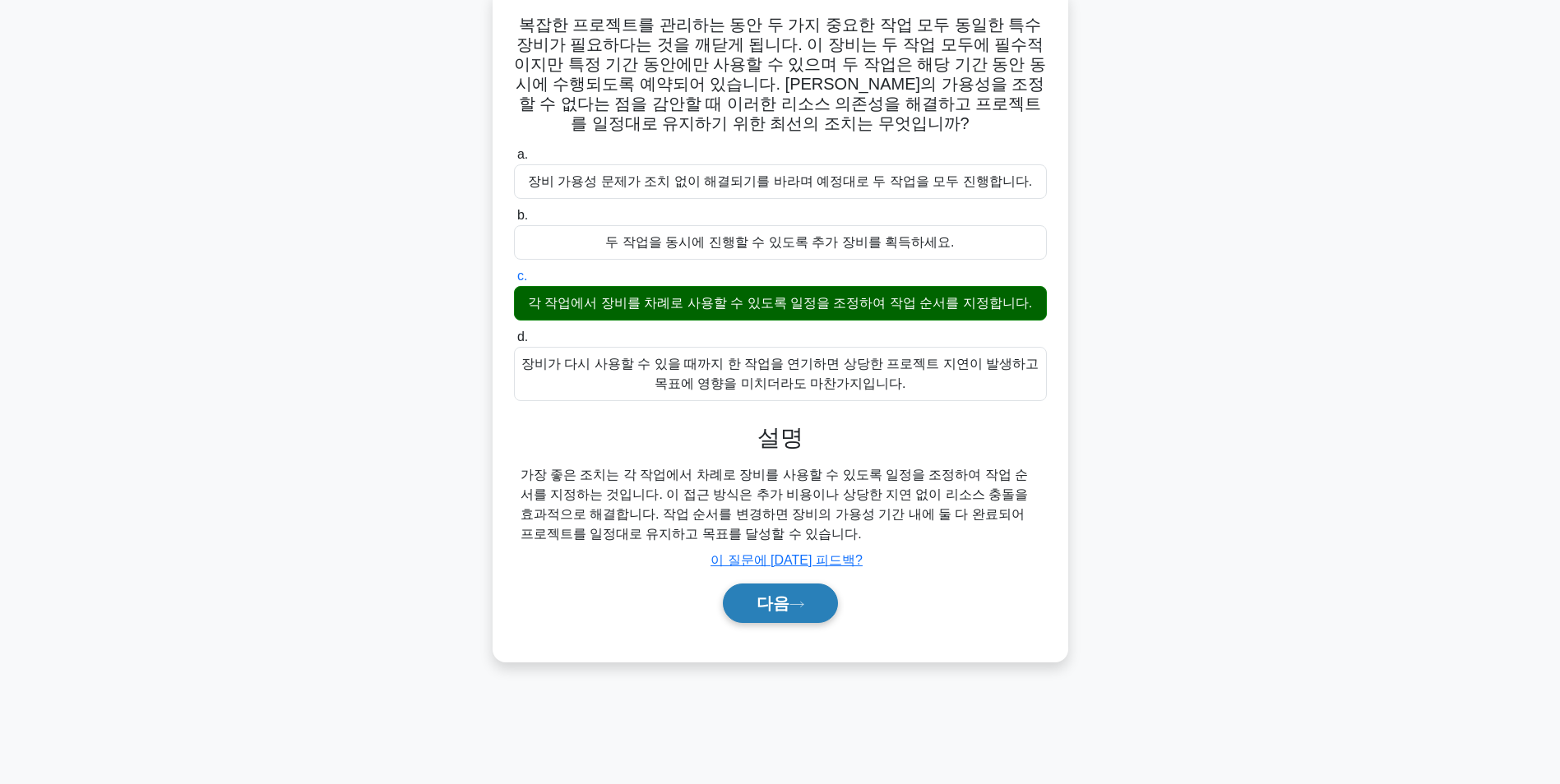
click at [802, 600] on button "다음" at bounding box center [780, 603] width 115 height 40
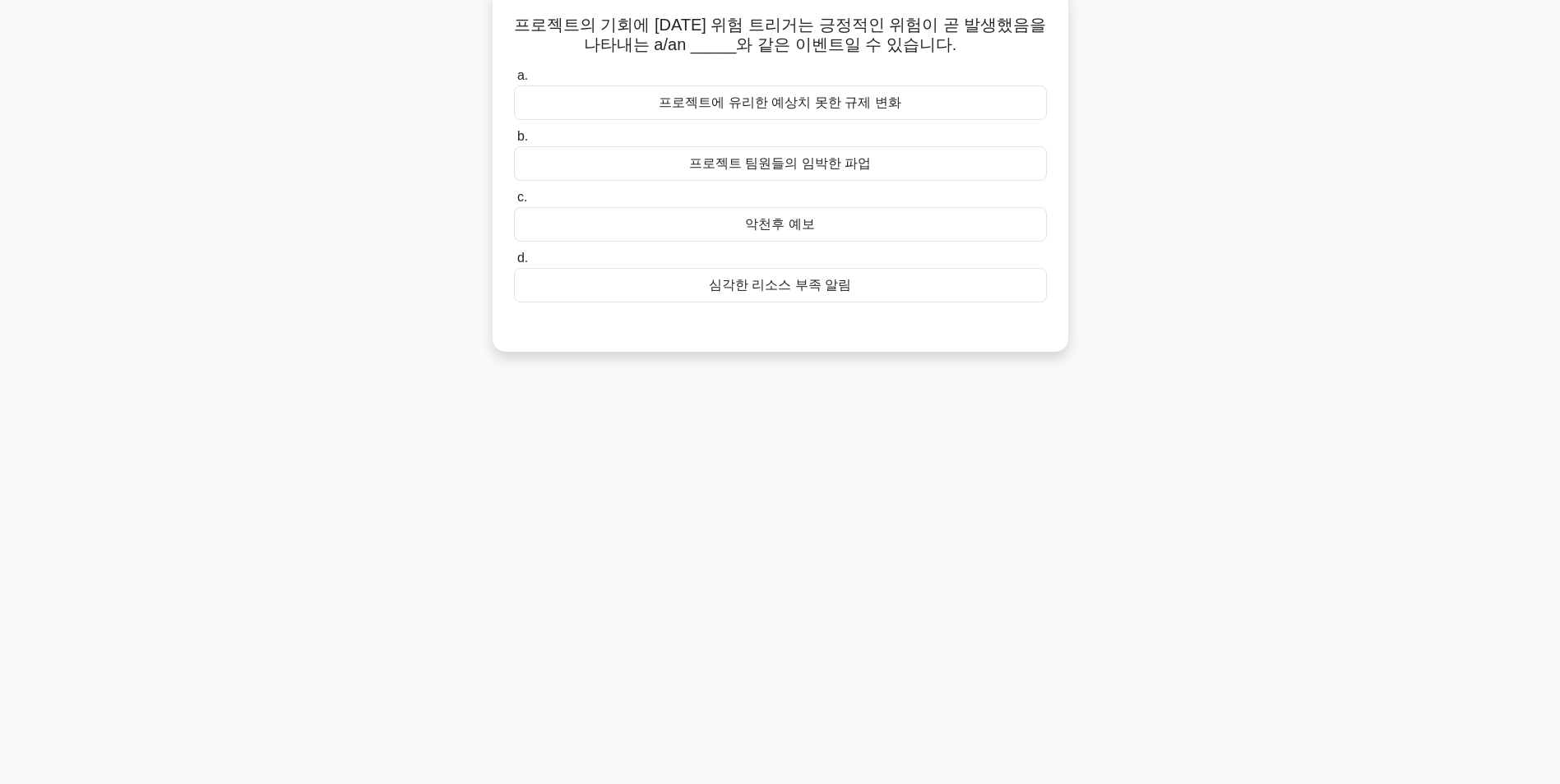
click at [797, 224] on div "악천후 예보" at bounding box center [780, 224] width 532 height 34
click at [514, 203] on input "c. 악천후 예보" at bounding box center [514, 198] width 0 height 11
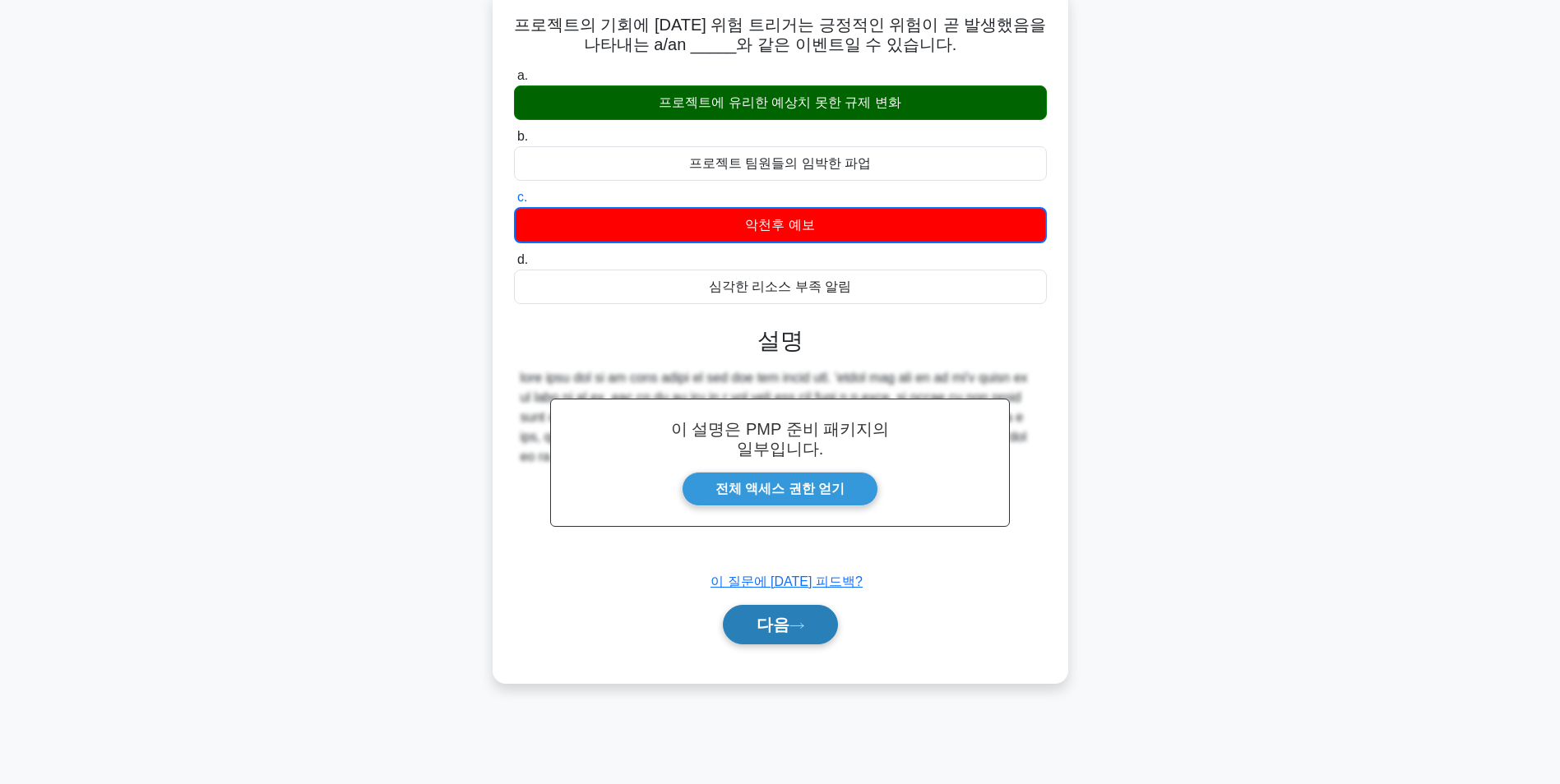
click at [796, 629] on icon at bounding box center [797, 626] width 15 height 9
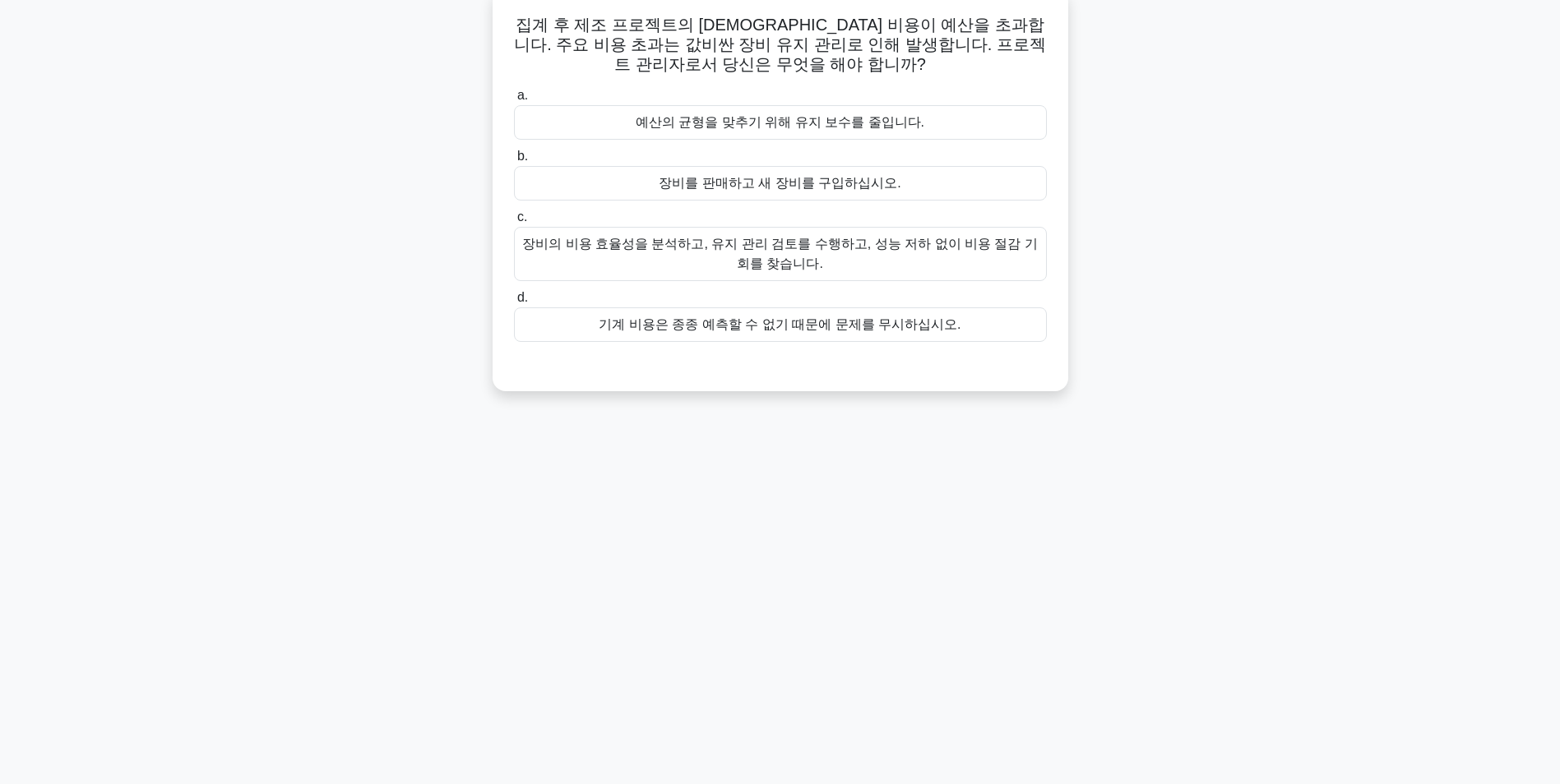
click at [824, 255] on div "장비의 비용 효율성을 분석하고, 유지 관리 검토를 수행하고, 성능 저하 없이 비용 절감 기회를 찾습니다." at bounding box center [780, 254] width 532 height 54
click at [514, 223] on input "c. 장비의 비용 효율성을 분석하고, 유지 관리 검토를 수행하고, 성능 저하 없이 비용 절감 기회를 찾습니다." at bounding box center [514, 218] width 0 height 11
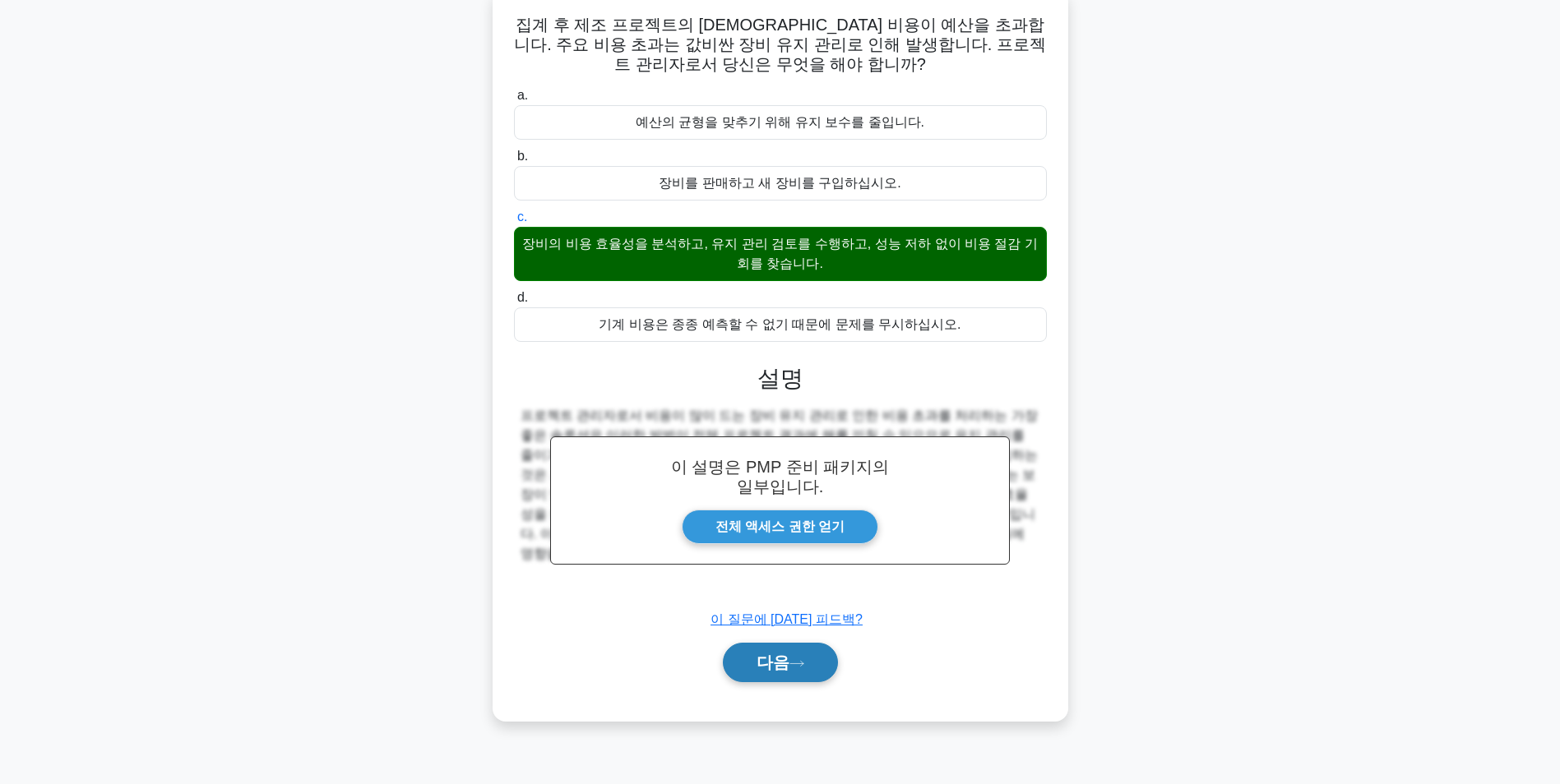
click at [792, 666] on icon at bounding box center [797, 664] width 15 height 9
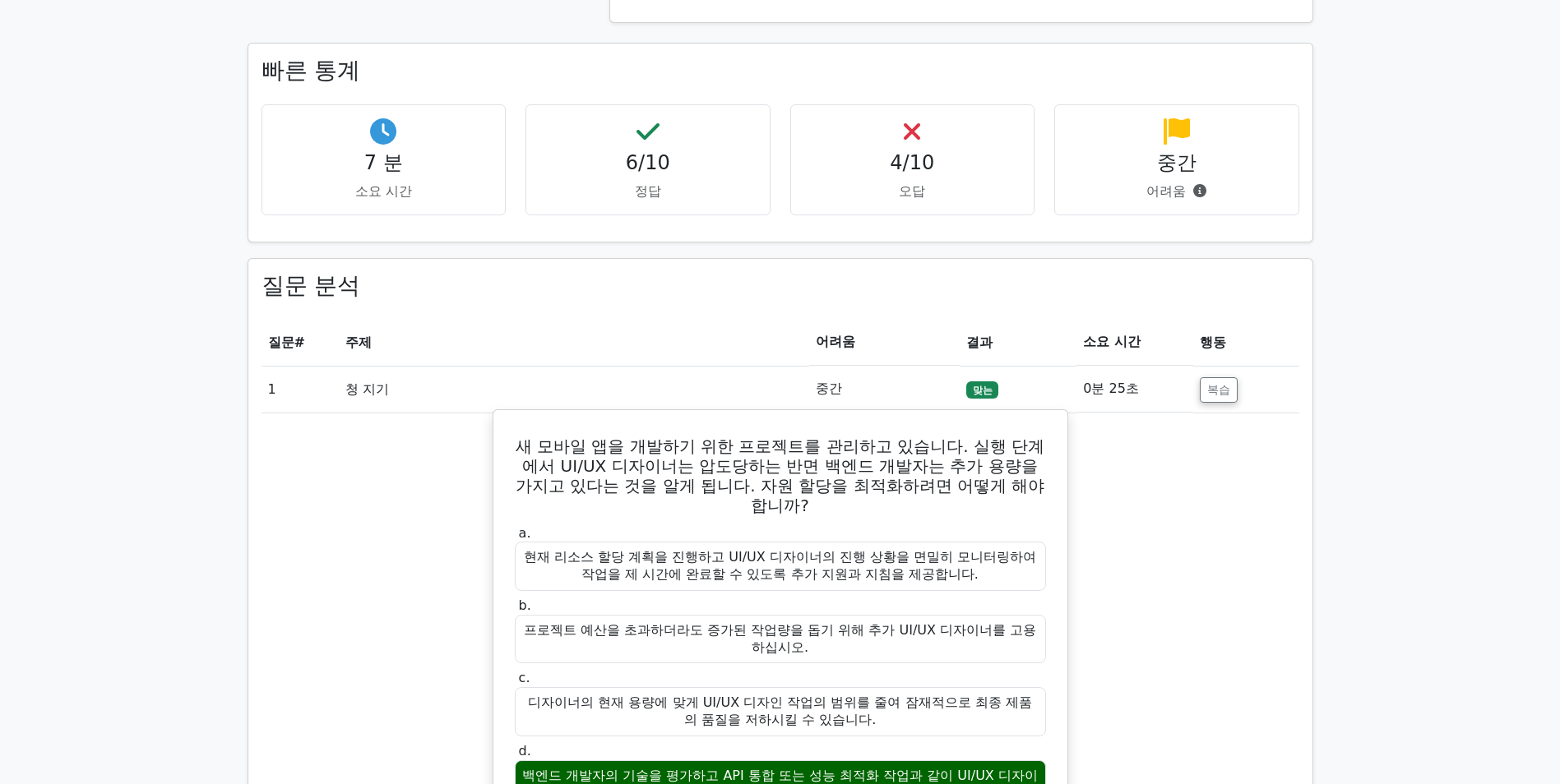
scroll to position [1151, 0]
